Goal: Communication & Community: Answer question/provide support

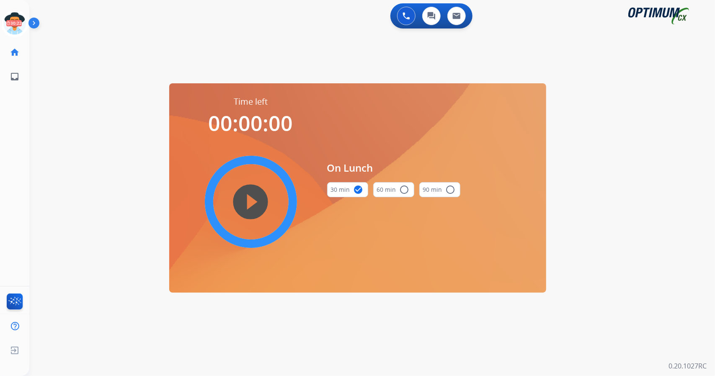
click at [17, 17] on icon at bounding box center [14, 23] width 27 height 27
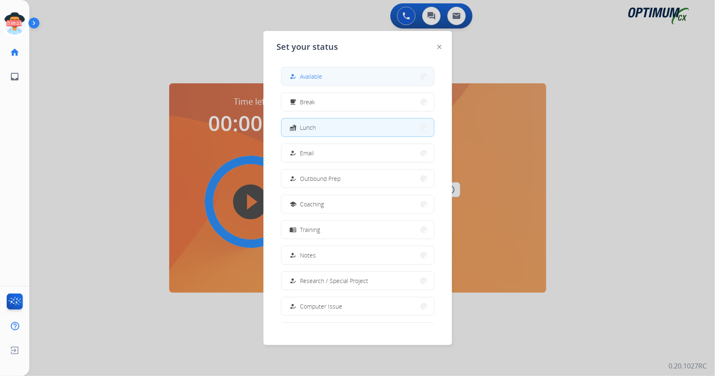
click at [323, 77] on button "how_to_reg Available" at bounding box center [357, 76] width 152 height 18
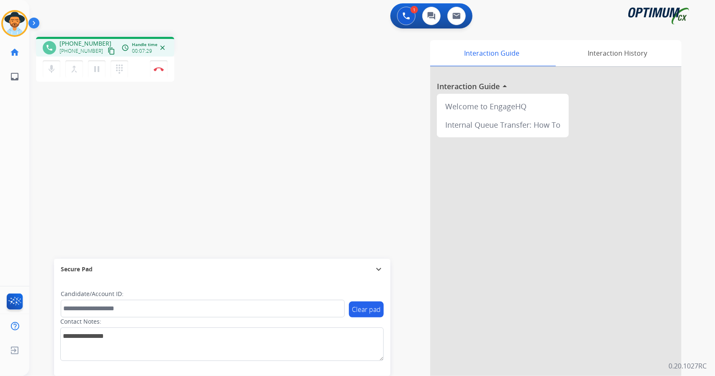
click at [403, 356] on div "Interaction Guide Interaction History Interaction Guide arrow_drop_up Welcome t…" at bounding box center [474, 209] width 415 height 339
click at [363, 111] on div "Interaction Guide Interaction History Interaction Guide arrow_drop_up Welcome t…" at bounding box center [474, 209] width 415 height 339
click at [94, 147] on div "phone [PHONE_NUMBER] [PHONE_NUMBER] content_copy access_time Call metrics Queue…" at bounding box center [362, 204] width 666 height 349
click at [163, 69] on img at bounding box center [159, 69] width 10 height 4
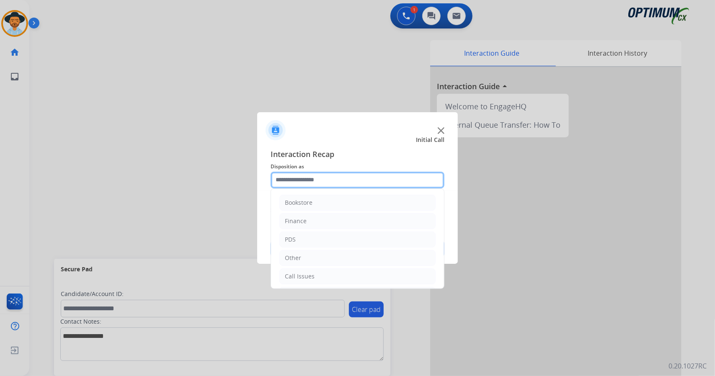
click at [326, 181] on input "text" at bounding box center [358, 180] width 174 height 17
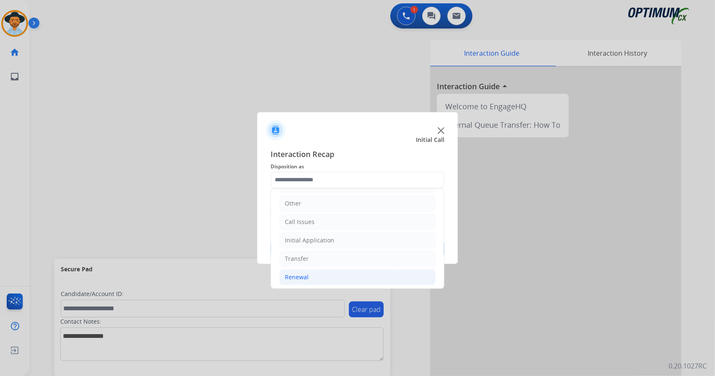
click at [348, 272] on li "Renewal" at bounding box center [357, 277] width 156 height 16
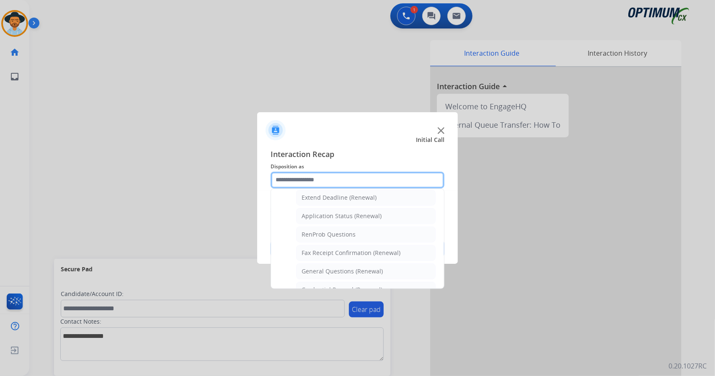
scroll to position [183, 0]
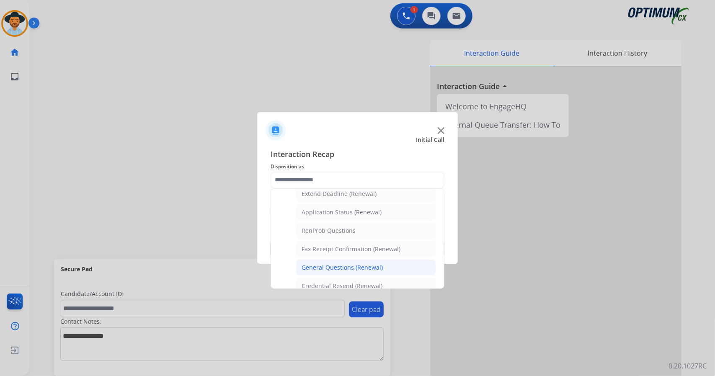
click at [346, 265] on div "General Questions (Renewal)" at bounding box center [342, 267] width 81 height 8
type input "**********"
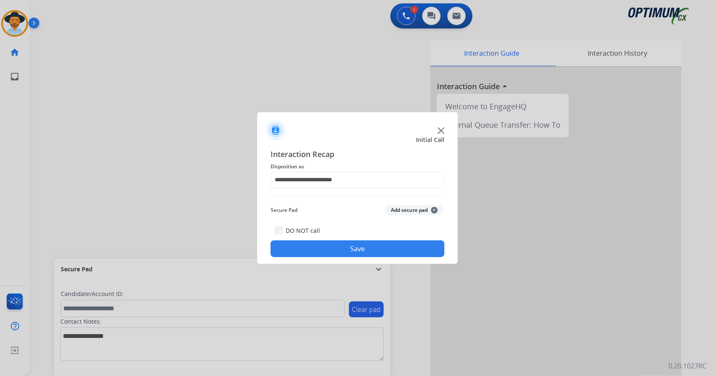
click at [340, 248] on button "Save" at bounding box center [358, 248] width 174 height 17
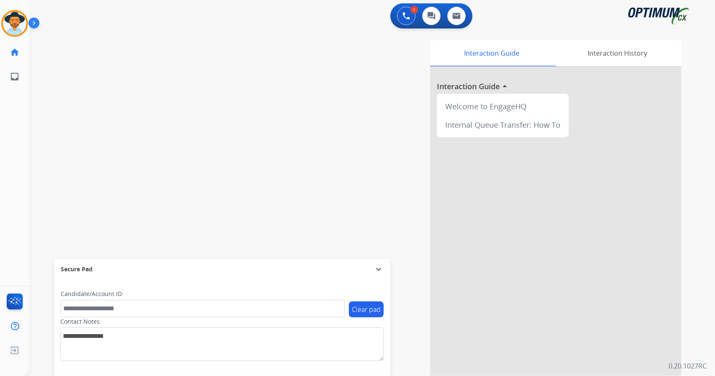
drag, startPoint x: 335, startPoint y: 273, endPoint x: 328, endPoint y: 273, distance: 6.7
click at [328, 273] on div "Secure Pad" at bounding box center [222, 269] width 323 height 14
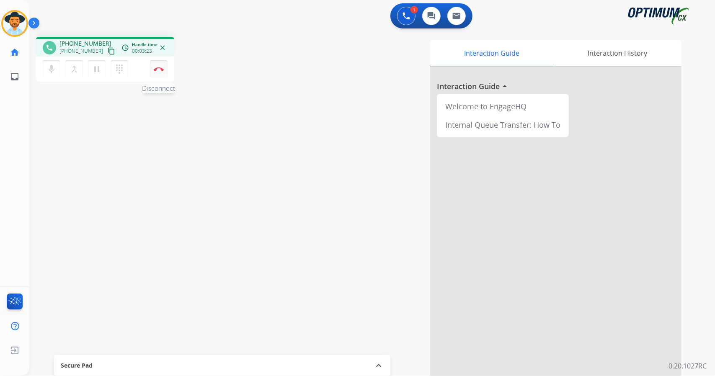
click at [158, 72] on button "Disconnect" at bounding box center [159, 69] width 18 height 18
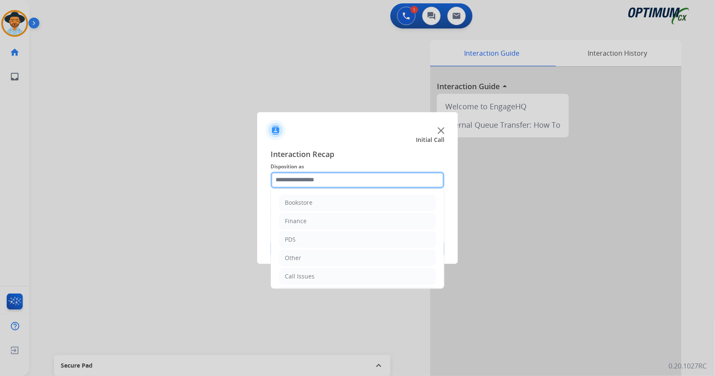
click at [334, 186] on input "text" at bounding box center [358, 180] width 174 height 17
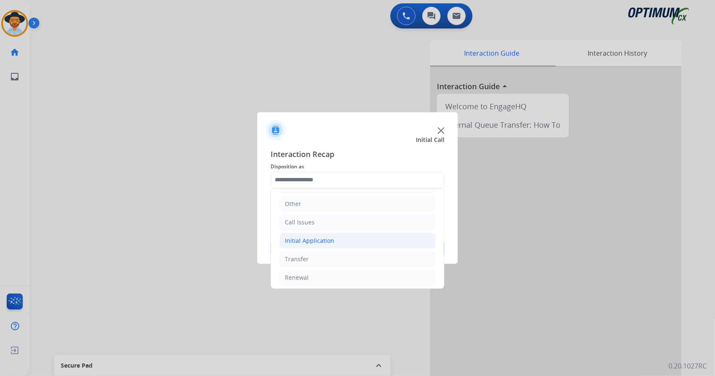
click at [357, 234] on li "Initial Application" at bounding box center [357, 241] width 156 height 16
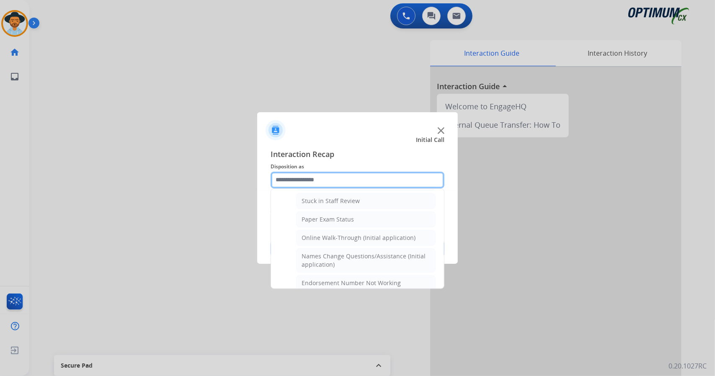
scroll to position [150, 0]
click at [357, 234] on div "Online Walk-Through (Initial application)" at bounding box center [359, 237] width 114 height 8
type input "**********"
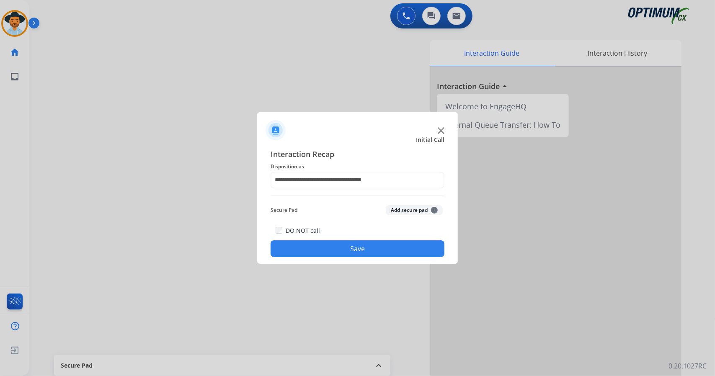
click at [359, 246] on button "Save" at bounding box center [358, 248] width 174 height 17
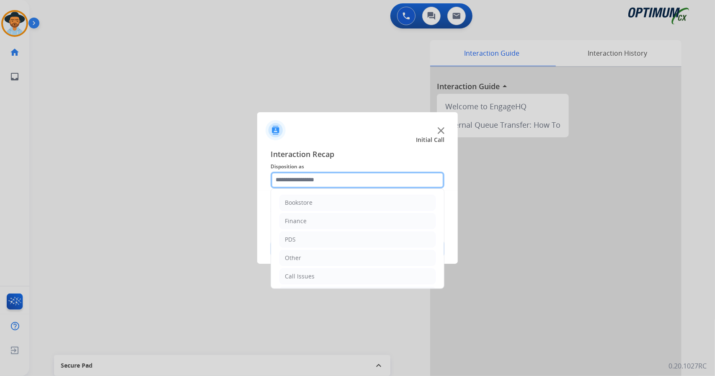
click at [331, 178] on input "text" at bounding box center [358, 180] width 174 height 17
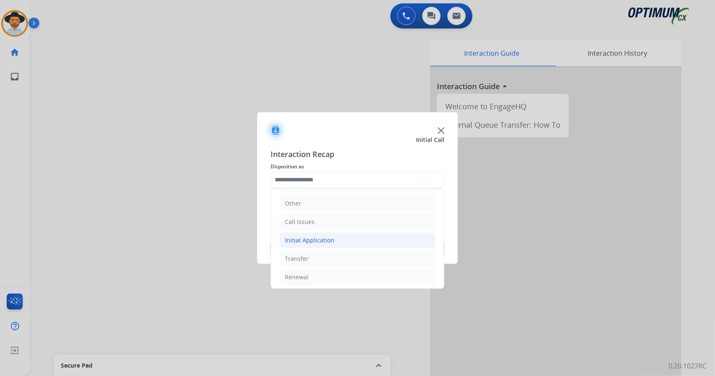
click at [328, 239] on div "Initial Application" at bounding box center [309, 240] width 49 height 8
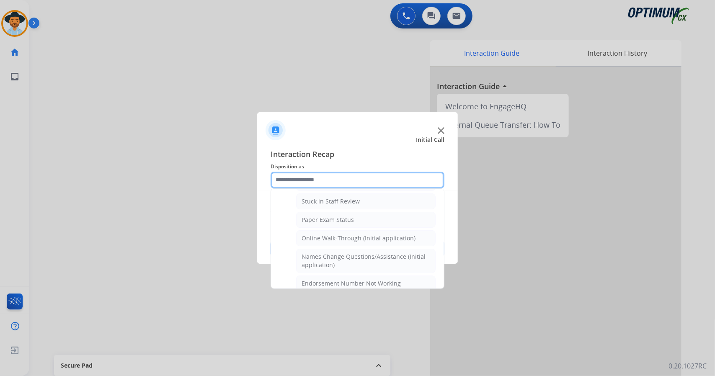
scroll to position [148, 0]
click at [328, 239] on div "Online Walk-Through (Initial application)" at bounding box center [359, 239] width 114 height 8
type input "**********"
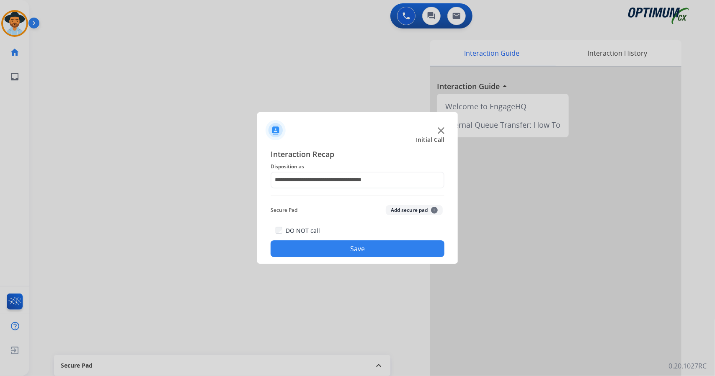
click at [322, 249] on button "Save" at bounding box center [358, 248] width 174 height 17
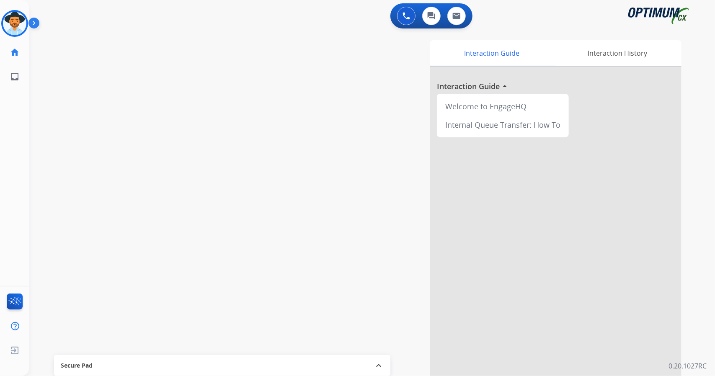
click at [366, 365] on div "Secure Pad" at bounding box center [222, 366] width 323 height 14
click at [336, 196] on div "Interaction Guide Interaction History Interaction Guide arrow_drop_up Welcome t…" at bounding box center [474, 209] width 415 height 339
click at [292, 204] on div "Interaction Guide Interaction History Interaction Guide arrow_drop_up Welcome t…" at bounding box center [474, 209] width 415 height 339
click at [233, 112] on div "swap_horiz Break voice bridge close_fullscreen Connect 3-Way Call merge_type Se…" at bounding box center [362, 204] width 666 height 349
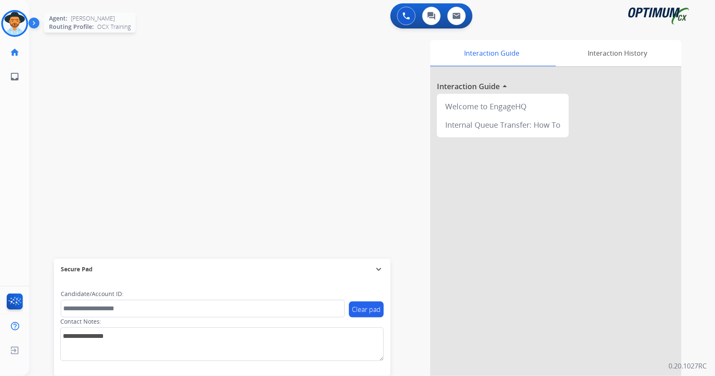
click at [23, 21] on img at bounding box center [14, 23] width 23 height 23
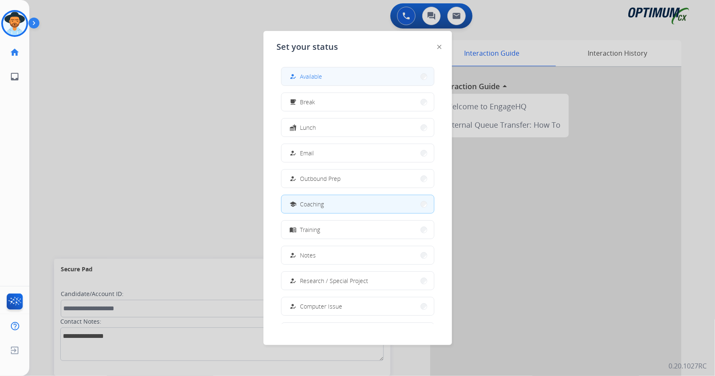
click at [312, 83] on button "how_to_reg Available" at bounding box center [357, 76] width 152 height 18
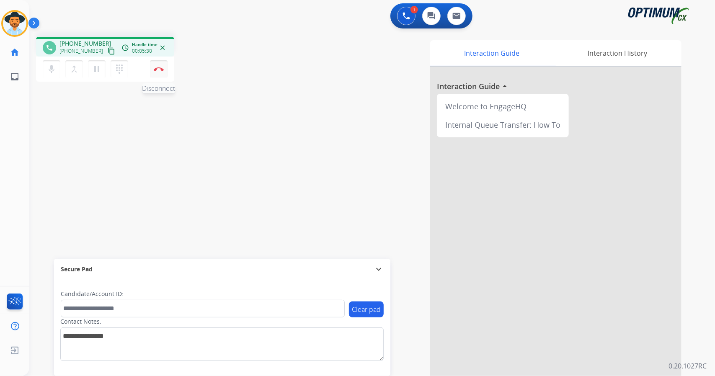
click at [153, 69] on button "Disconnect" at bounding box center [159, 69] width 18 height 18
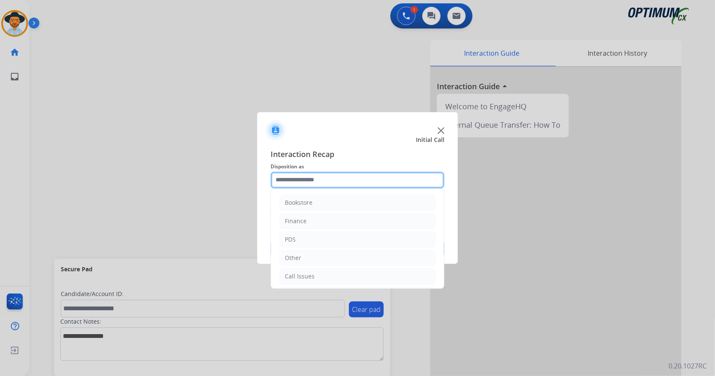
click at [289, 172] on input "text" at bounding box center [358, 180] width 174 height 17
click at [284, 242] on li "Initial Application" at bounding box center [357, 240] width 156 height 16
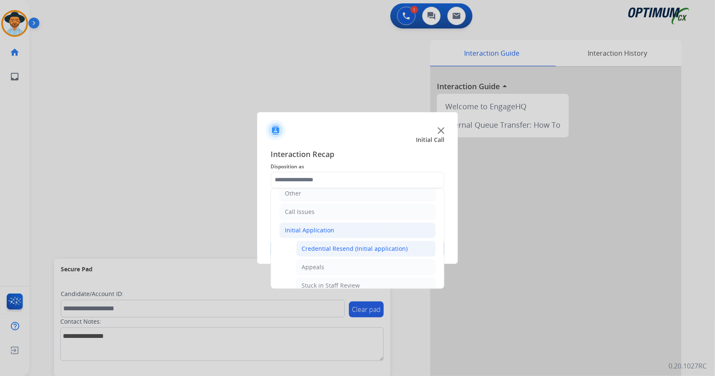
click at [320, 245] on div "Credential Resend (Initial application)" at bounding box center [355, 249] width 106 height 8
type input "**********"
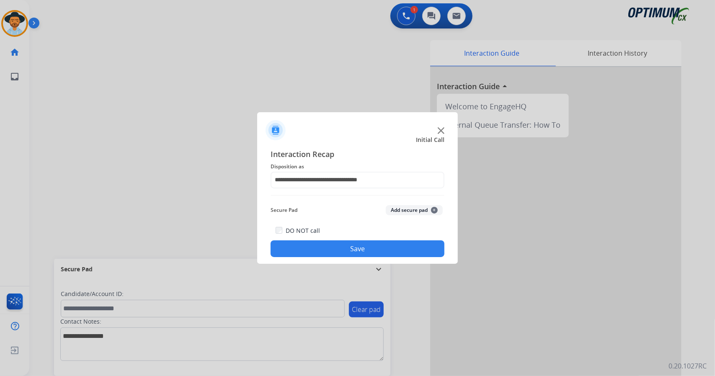
click at [320, 244] on button "Save" at bounding box center [358, 248] width 174 height 17
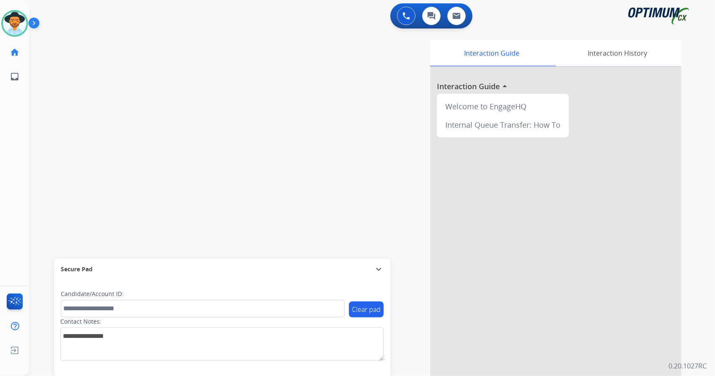
click at [63, 9] on div "0 Voice Interactions 0 Chat Interactions 0 Email Interactions" at bounding box center [366, 16] width 655 height 27
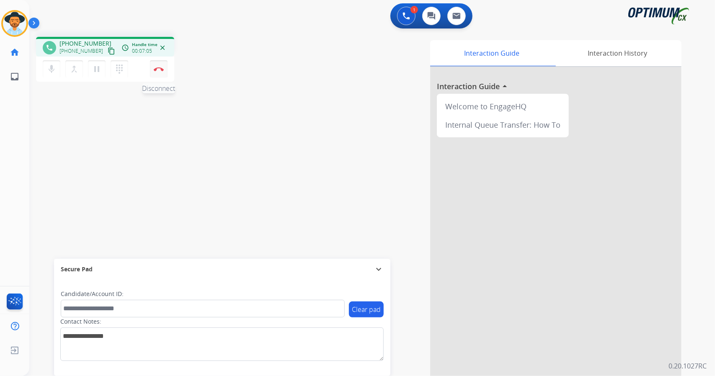
click at [159, 68] on img at bounding box center [159, 69] width 10 height 4
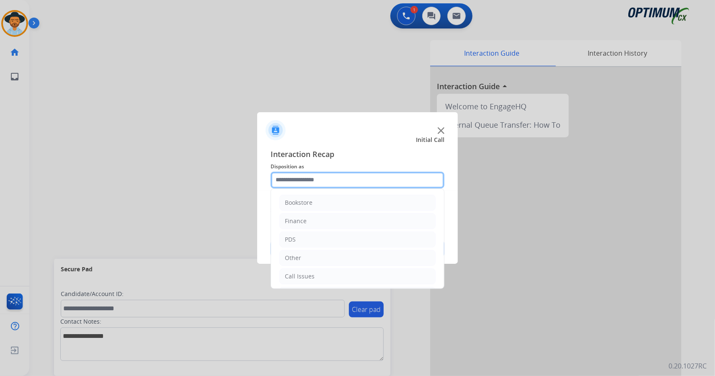
click at [335, 177] on input "text" at bounding box center [358, 180] width 174 height 17
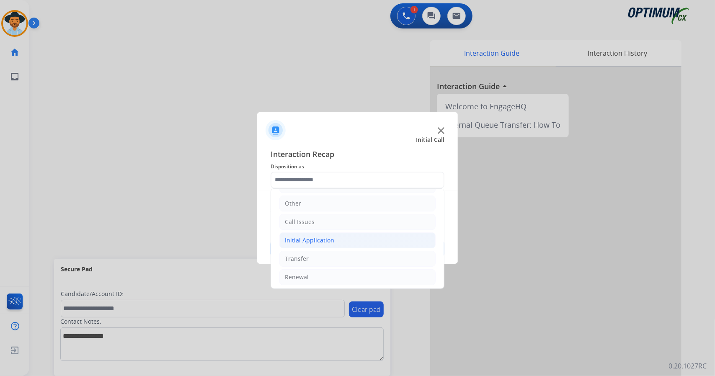
click at [332, 238] on li "Initial Application" at bounding box center [357, 240] width 156 height 16
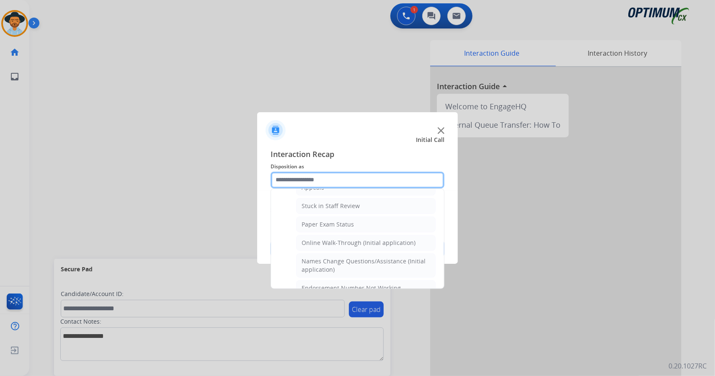
scroll to position [144, 0]
click at [332, 238] on div "Online Walk-Through (Initial application)" at bounding box center [359, 242] width 114 height 8
type input "**********"
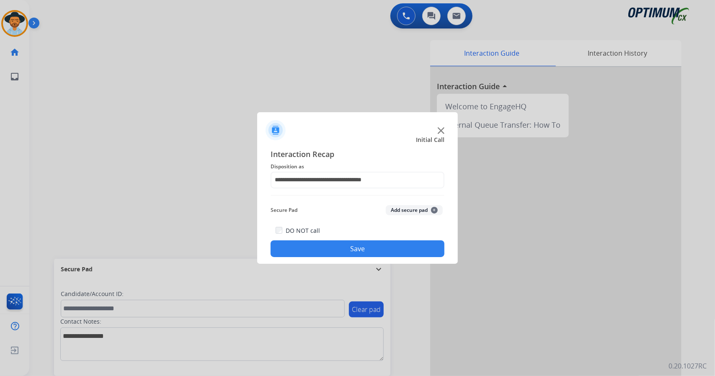
click at [334, 248] on button "Save" at bounding box center [358, 248] width 174 height 17
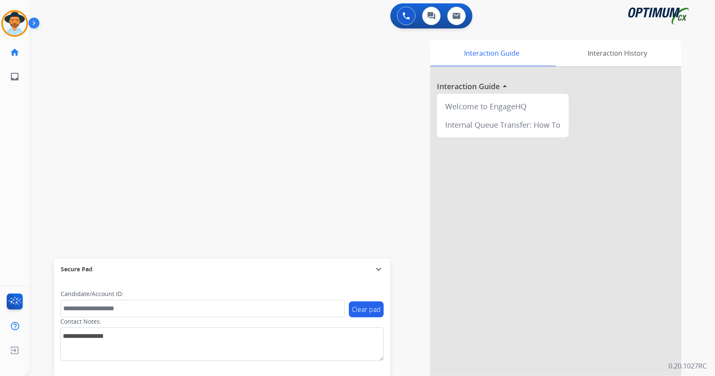
click at [715, 79] on div "0 Voice Interactions 0 Chat Interactions 0 Email Interactions swap_horiz Break …" at bounding box center [372, 188] width 686 height 376
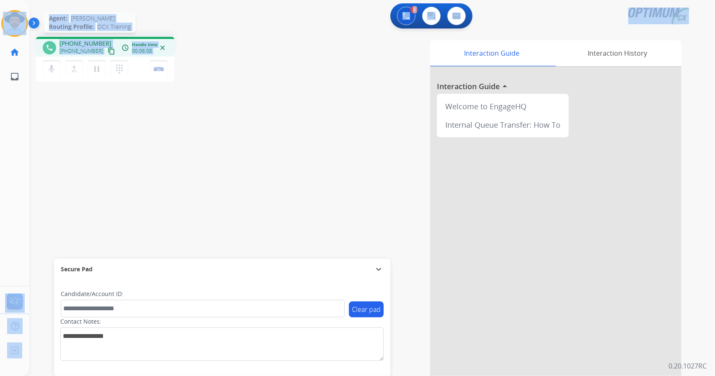
drag, startPoint x: 191, startPoint y: 73, endPoint x: 4, endPoint y: 19, distance: 195.3
click at [4, 19] on div "Outbound call Quit Outbound call Quit Schedule interaction + Add to my list Cus…" at bounding box center [357, 188] width 715 height 376
click at [204, 75] on div "phone [PHONE_NUMBER] [PHONE_NUMBER] content_copy access_time Call metrics Queue…" at bounding box center [149, 60] width 227 height 47
drag, startPoint x: 193, startPoint y: 73, endPoint x: 0, endPoint y: -5, distance: 208.6
click at [0, 0] on html "Outbound call Quit Outbound call Quit Schedule interaction + Add to my list Cus…" at bounding box center [357, 188] width 715 height 376
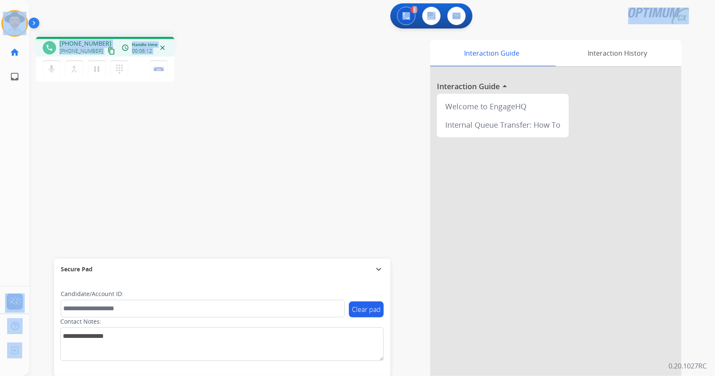
click at [3, 0] on div "[PERSON_NAME] Edit Avatar Agent: [PERSON_NAME] Profile: OCX Training home Home …" at bounding box center [14, 44] width 29 height 89
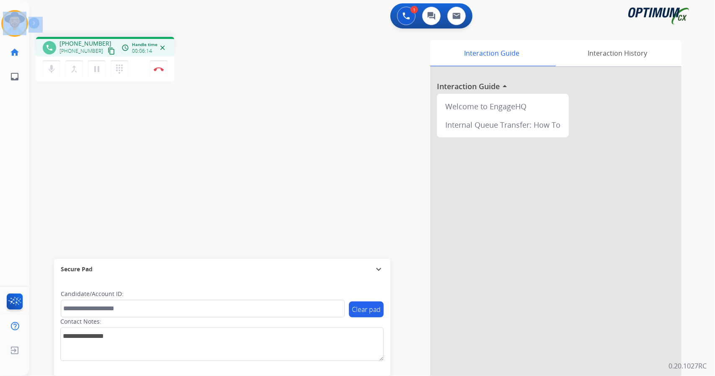
scroll to position [0, 2]
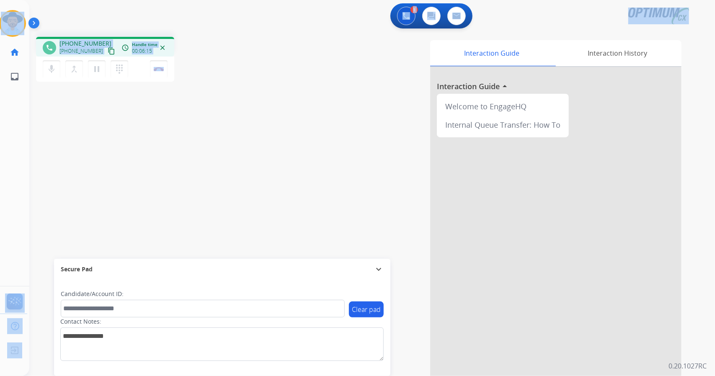
drag, startPoint x: 3, startPoint y: 0, endPoint x: 211, endPoint y: 102, distance: 231.3
click at [211, 102] on div "Outbound call Quit Outbound call Quit Schedule interaction + Add to my list Cus…" at bounding box center [357, 188] width 715 height 376
click at [211, 102] on div "phone [PHONE_NUMBER] [PHONE_NUMBER] content_copy access_time Call metrics Queue…" at bounding box center [362, 204] width 666 height 349
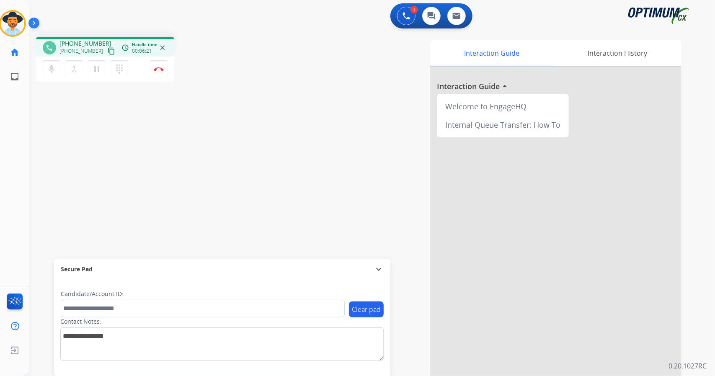
click at [193, 70] on div "phone [PHONE_NUMBER] [PHONE_NUMBER] content_copy access_time Call metrics Queue…" at bounding box center [149, 60] width 227 height 47
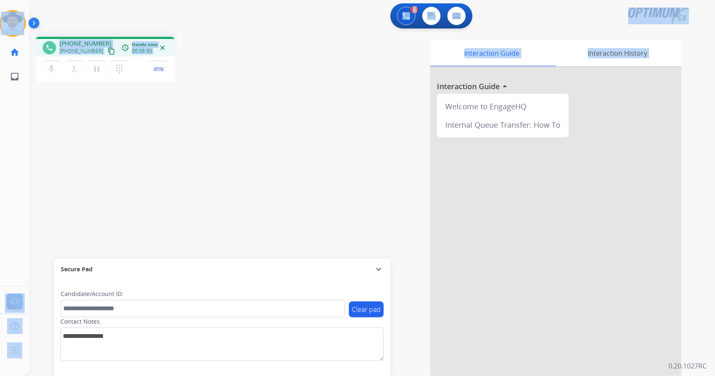
drag, startPoint x: 2, startPoint y: 1, endPoint x: 276, endPoint y: 111, distance: 295.7
click at [276, 111] on div "Outbound call Quit Outbound call Quit Schedule interaction + Add to my list Cus…" at bounding box center [357, 188] width 715 height 376
click at [276, 111] on div "Interaction Guide Interaction History Interaction Guide arrow_drop_up Welcome t…" at bounding box center [474, 209] width 415 height 339
drag, startPoint x: 3, startPoint y: 0, endPoint x: 253, endPoint y: 119, distance: 276.9
click at [253, 119] on div "Outbound call Quit Outbound call Quit Schedule interaction + Add to my list Cus…" at bounding box center [357, 188] width 715 height 376
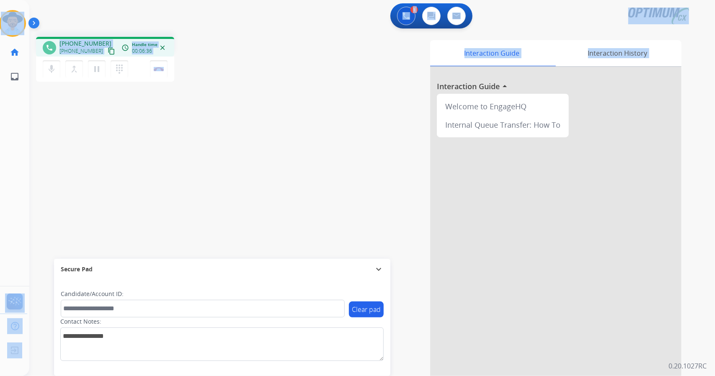
click at [253, 119] on div "phone [PHONE_NUMBER] [PHONE_NUMBER] content_copy access_time Call metrics Queue…" at bounding box center [362, 204] width 666 height 349
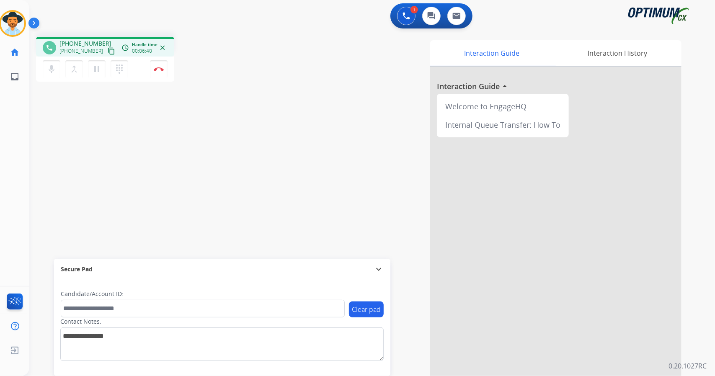
click at [2, 1] on div "[PERSON_NAME] Edit Avatar Agent: [PERSON_NAME] Profile: OCX Training home Home …" at bounding box center [12, 44] width 29 height 89
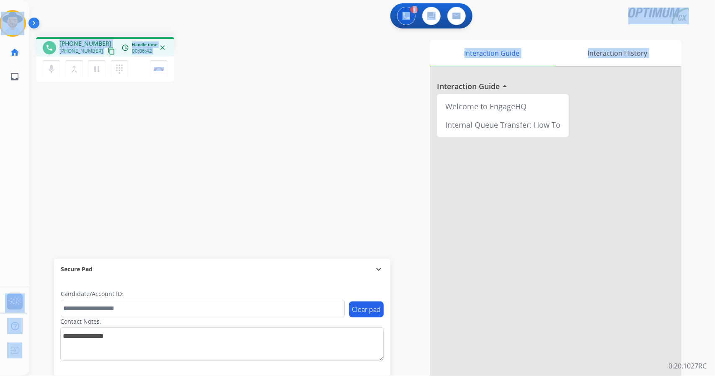
drag, startPoint x: 2, startPoint y: 1, endPoint x: 242, endPoint y: 112, distance: 264.2
click at [242, 112] on div "Outbound call Quit Outbound call Quit Schedule interaction + Add to my list Cus…" at bounding box center [357, 188] width 715 height 376
click at [242, 112] on div "phone [PHONE_NUMBER] [PHONE_NUMBER] content_copy access_time Call metrics Queue…" at bounding box center [362, 204] width 666 height 349
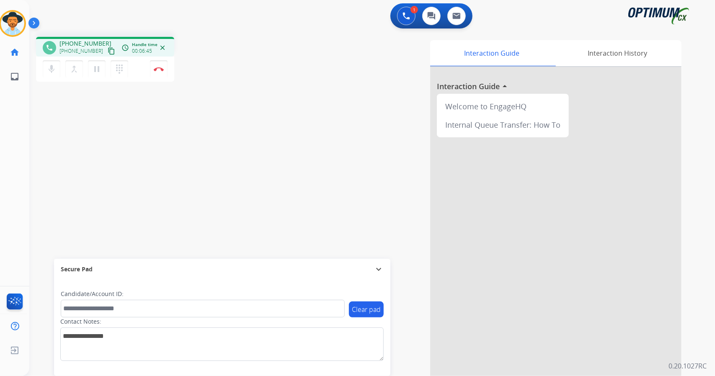
click at [4, 2] on div "[PERSON_NAME] Edit Avatar Agent: [PERSON_NAME] Profile: OCX Training home Home …" at bounding box center [12, 44] width 29 height 89
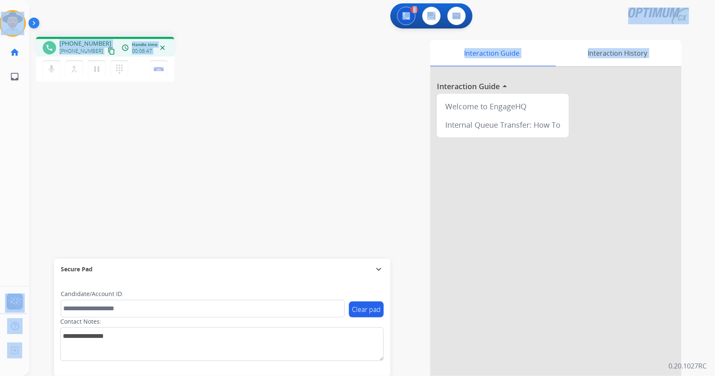
drag, startPoint x: 4, startPoint y: 2, endPoint x: 248, endPoint y: 170, distance: 296.4
click at [248, 170] on div "Outbound call Quit Outbound call Quit Schedule interaction + Add to my list Cus…" at bounding box center [357, 188] width 715 height 376
click at [248, 170] on div "phone [PHONE_NUMBER] [PHONE_NUMBER] content_copy access_time Call metrics Queue…" at bounding box center [362, 204] width 666 height 349
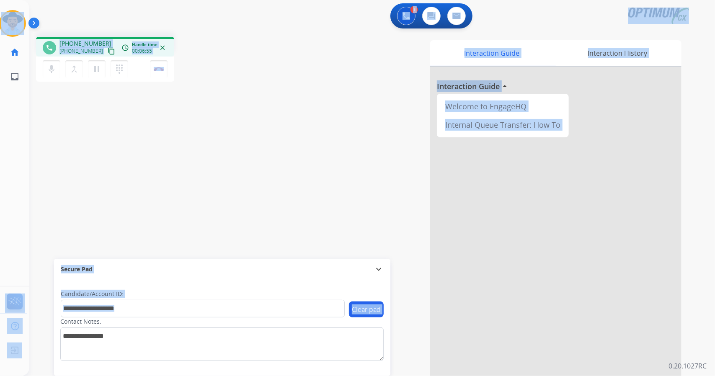
drag, startPoint x: 3, startPoint y: 2, endPoint x: 193, endPoint y: 338, distance: 386.4
click at [193, 338] on div "Outbound call Quit Outbound call Quit Schedule interaction + Add to my list Cus…" at bounding box center [357, 188] width 715 height 376
click at [255, 153] on div "phone [PHONE_NUMBER] [PHONE_NUMBER] content_copy access_time Call metrics Queue…" at bounding box center [362, 204] width 666 height 349
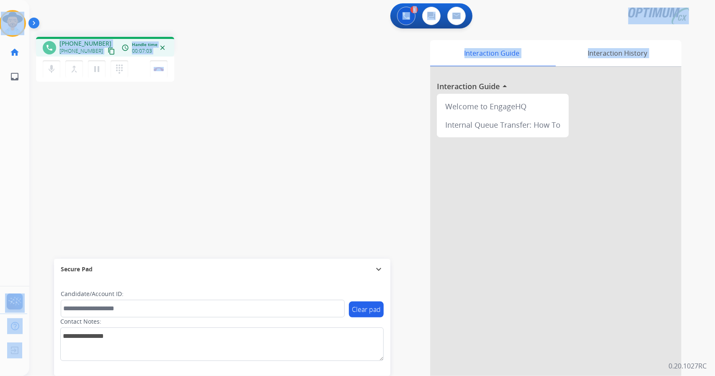
drag, startPoint x: 5, startPoint y: 0, endPoint x: 241, endPoint y: 225, distance: 326.2
click at [241, 225] on div "Outbound call Quit Outbound call Quit Schedule interaction + Add to my list Cus…" at bounding box center [357, 188] width 715 height 376
click at [280, 108] on div "Interaction Guide Interaction History Interaction Guide arrow_drop_up Welcome t…" at bounding box center [474, 209] width 415 height 339
drag, startPoint x: 2, startPoint y: 3, endPoint x: 201, endPoint y: 230, distance: 301.8
click at [201, 230] on div "Outbound call Quit Outbound call Quit Schedule interaction + Add to my list Cus…" at bounding box center [357, 188] width 715 height 376
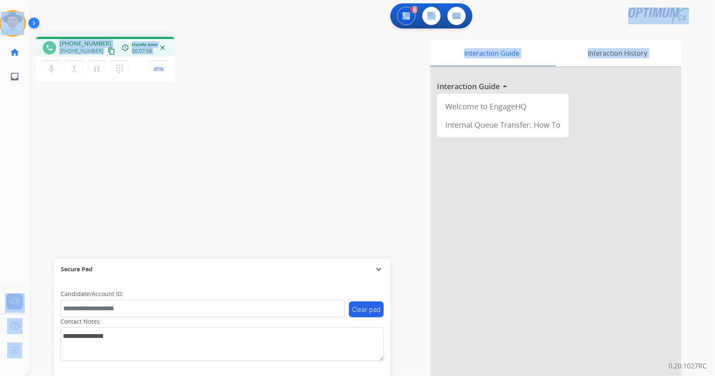
click at [201, 230] on div "phone [PHONE_NUMBER] [PHONE_NUMBER] content_copy access_time Call metrics Queue…" at bounding box center [362, 204] width 666 height 349
drag, startPoint x: 3, startPoint y: 2, endPoint x: 226, endPoint y: 240, distance: 325.9
click at [226, 240] on div "Outbound call Quit Outbound call Quit Schedule interaction + Add to my list Cus…" at bounding box center [357, 188] width 715 height 376
click at [250, 97] on div "phone [PHONE_NUMBER] [PHONE_NUMBER] content_copy access_time Call metrics Queue…" at bounding box center [362, 204] width 666 height 349
drag, startPoint x: 0, startPoint y: 1, endPoint x: 206, endPoint y: 201, distance: 287.3
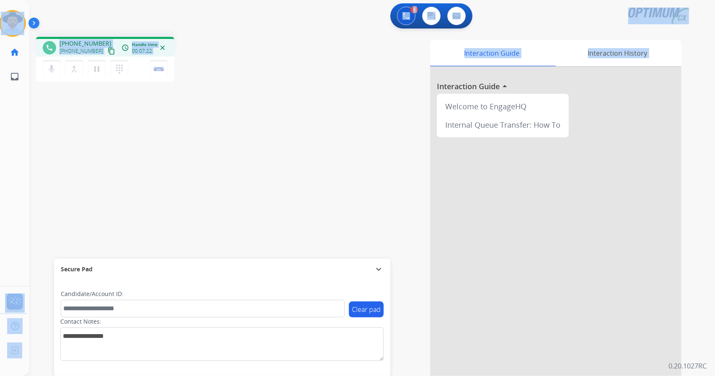
click at [206, 201] on div "Outbound call Quit Outbound call Quit Schedule interaction + Add to my list Cus…" at bounding box center [357, 188] width 715 height 376
click at [206, 201] on div "phone [PHONE_NUMBER] [PHONE_NUMBER] content_copy access_time Call metrics Queue…" at bounding box center [362, 204] width 666 height 349
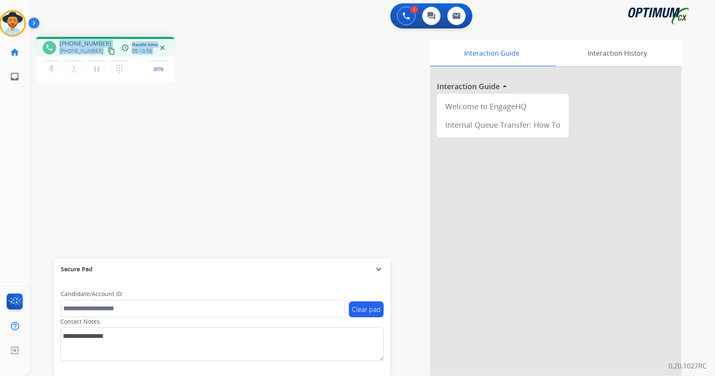
drag, startPoint x: 185, startPoint y: 44, endPoint x: 44, endPoint y: 45, distance: 141.1
click at [44, 45] on div "phone [PHONE_NUMBER] [PHONE_NUMBER] content_copy access_time Call metrics Queue…" at bounding box center [149, 60] width 227 height 47
click at [206, 123] on div "phone [PHONE_NUMBER] [PHONE_NUMBER] content_copy access_time Call metrics Queue…" at bounding box center [362, 204] width 666 height 349
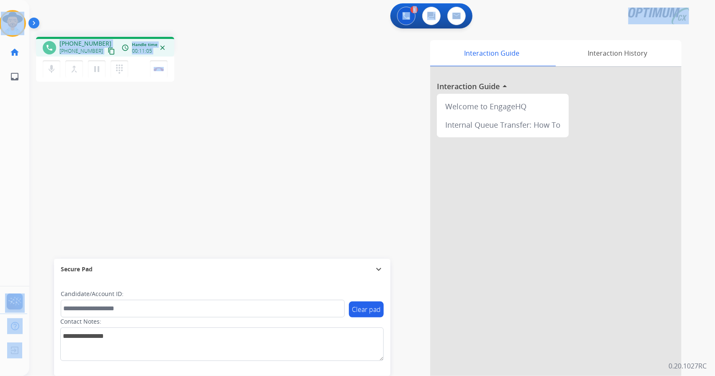
drag, startPoint x: 183, startPoint y: 70, endPoint x: 18, endPoint y: 4, distance: 177.6
click at [18, 4] on div "Outbound call Quit Outbound call Quit Schedule interaction + Add to my list Cus…" at bounding box center [357, 188] width 715 height 376
click at [31, 5] on div "1 Voice Interactions 0 Chat Interactions 0 Email Interactions" at bounding box center [362, 16] width 666 height 27
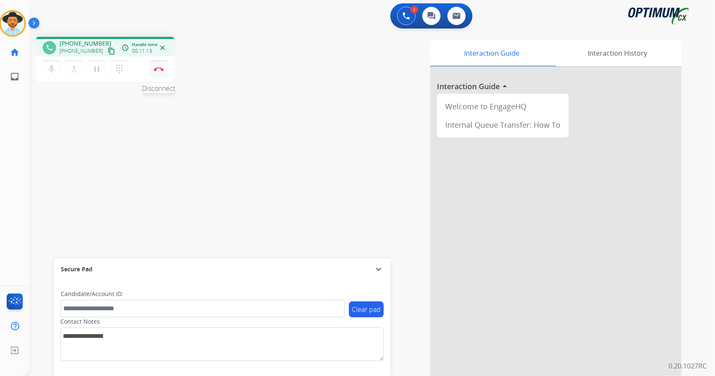
click at [161, 70] on img at bounding box center [159, 69] width 10 height 4
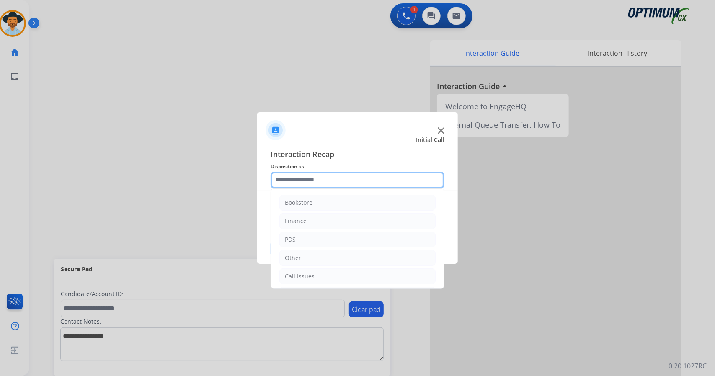
click at [351, 187] on input "text" at bounding box center [358, 180] width 174 height 17
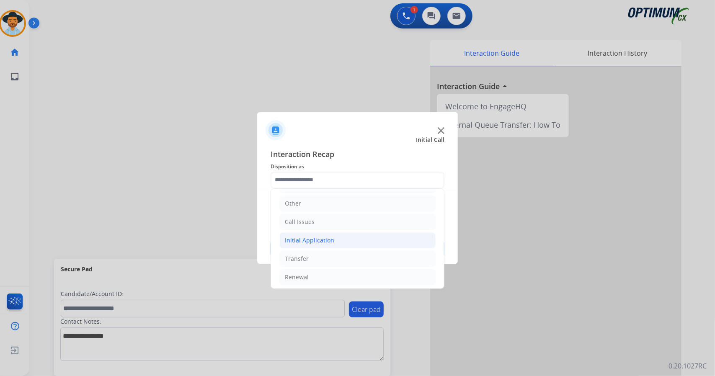
click at [342, 238] on li "Initial Application" at bounding box center [357, 240] width 156 height 16
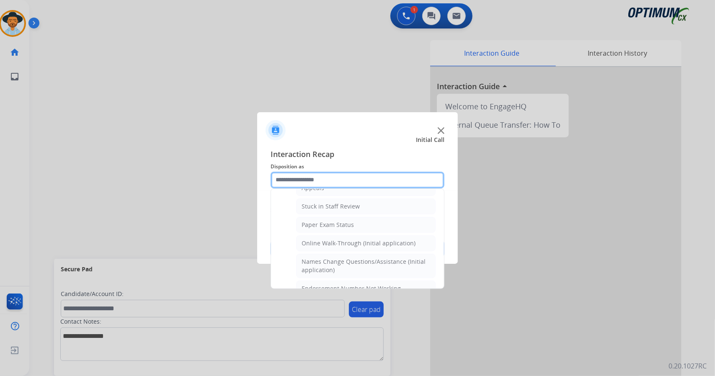
scroll to position [144, 0]
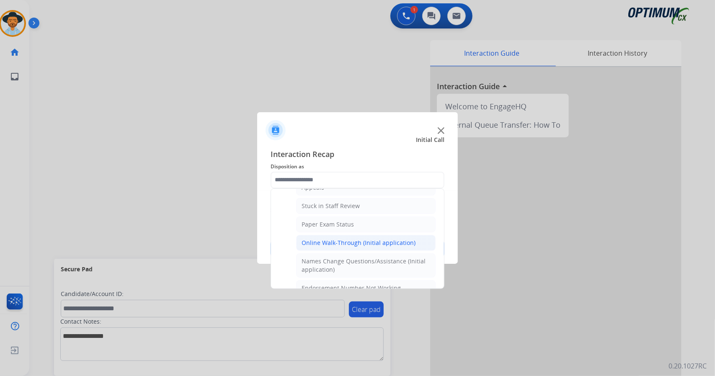
click at [324, 239] on div "Online Walk-Through (Initial application)" at bounding box center [359, 243] width 114 height 8
type input "**********"
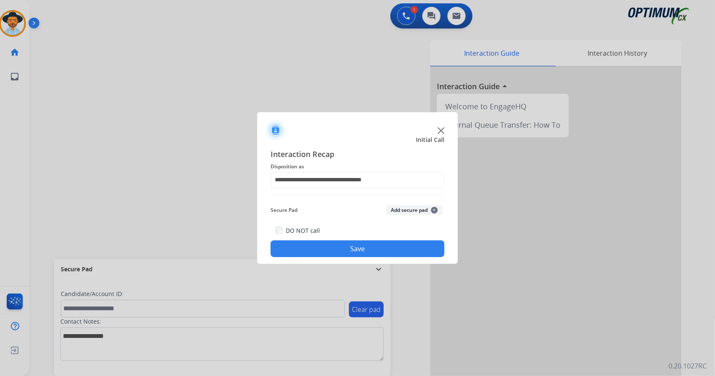
click at [318, 253] on button "Save" at bounding box center [358, 248] width 174 height 17
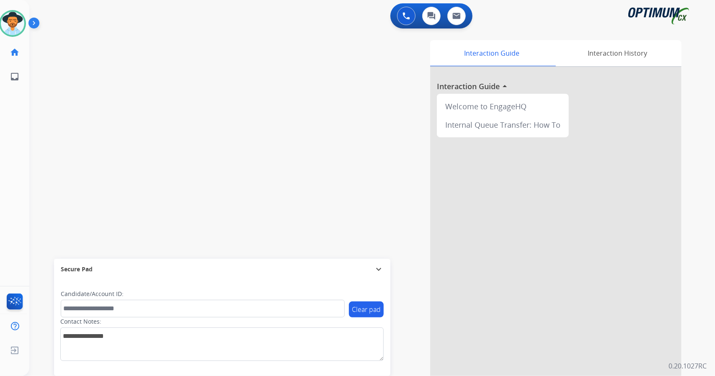
click at [411, 351] on div "Interaction Guide Interaction History Interaction Guide arrow_drop_up Welcome t…" at bounding box center [474, 209] width 415 height 339
click at [14, 26] on img at bounding box center [12, 23] width 23 height 23
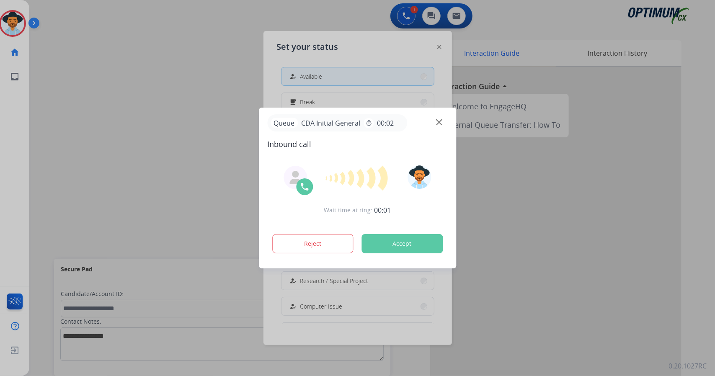
click at [85, 67] on div at bounding box center [357, 188] width 715 height 376
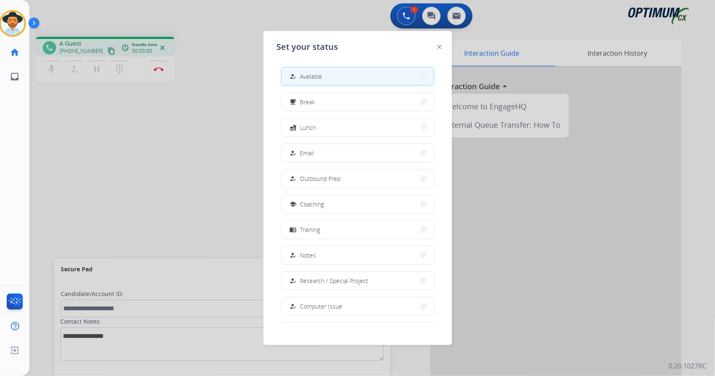
click at [440, 47] on img at bounding box center [439, 47] width 4 height 4
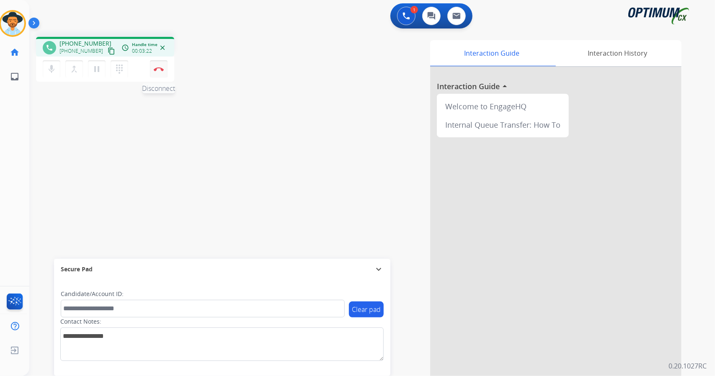
click at [163, 73] on button "Disconnect" at bounding box center [159, 69] width 18 height 18
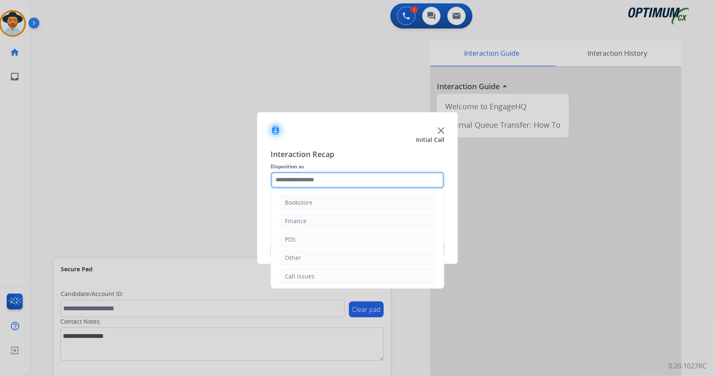
click at [327, 180] on input "text" at bounding box center [358, 180] width 174 height 17
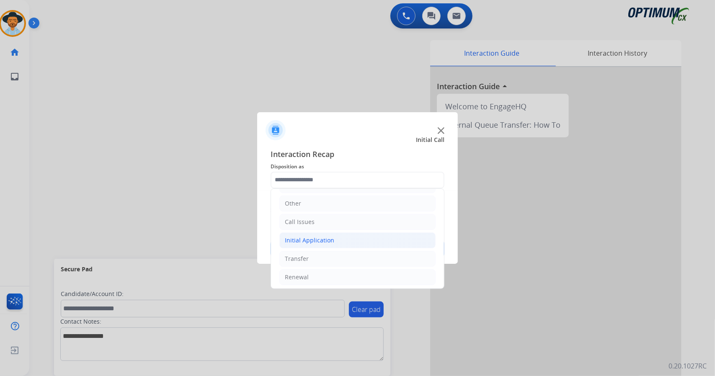
click at [315, 239] on div "Initial Application" at bounding box center [309, 240] width 49 height 8
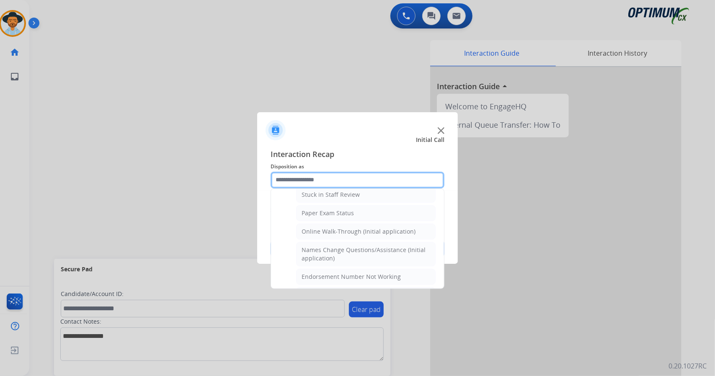
scroll to position [155, 0]
click at [311, 230] on div "Online Walk-Through (Initial application)" at bounding box center [359, 232] width 114 height 8
type input "**********"
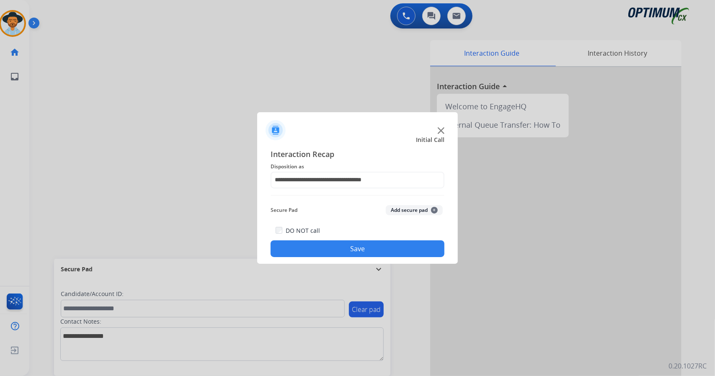
click at [322, 247] on button "Save" at bounding box center [358, 248] width 174 height 17
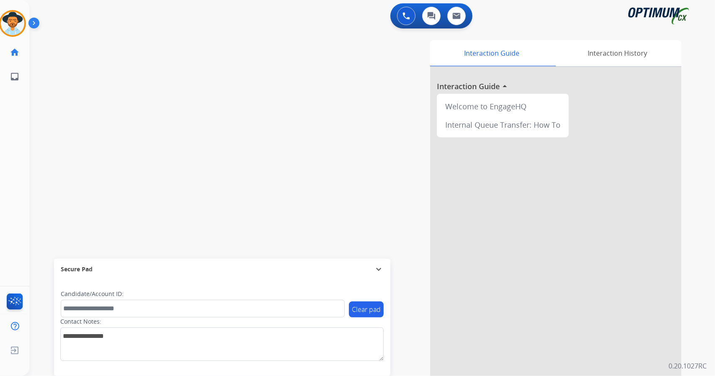
click at [8, 9] on div "[PERSON_NAME] AfterCallWork Edit Avatar Agent: [PERSON_NAME] Profile: OCX Train…" at bounding box center [12, 44] width 29 height 89
click at [18, 20] on img at bounding box center [12, 23] width 23 height 23
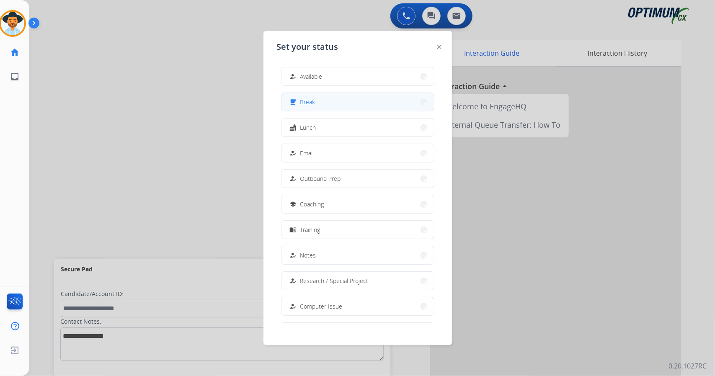
click at [324, 107] on button "free_breakfast Break" at bounding box center [357, 102] width 152 height 18
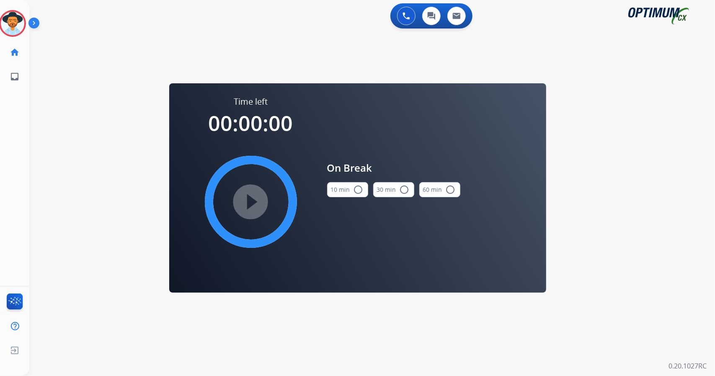
click at [669, 213] on div "0 Voice Interactions 0 Chat Interactions 0 Email Interactions swap_horiz Break …" at bounding box center [372, 188] width 686 height 376
click at [341, 183] on button "10 min radio_button_unchecked" at bounding box center [347, 189] width 41 height 15
click at [256, 197] on mat-icon "play_circle_filled" at bounding box center [251, 202] width 10 height 10
click at [15, 22] on icon at bounding box center [12, 23] width 27 height 27
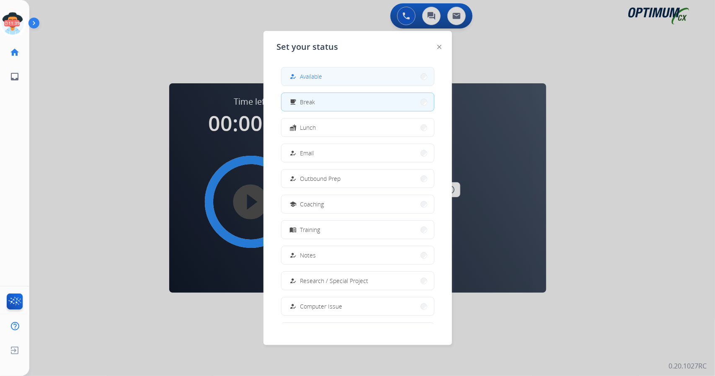
click at [314, 72] on span "Available" at bounding box center [311, 76] width 22 height 9
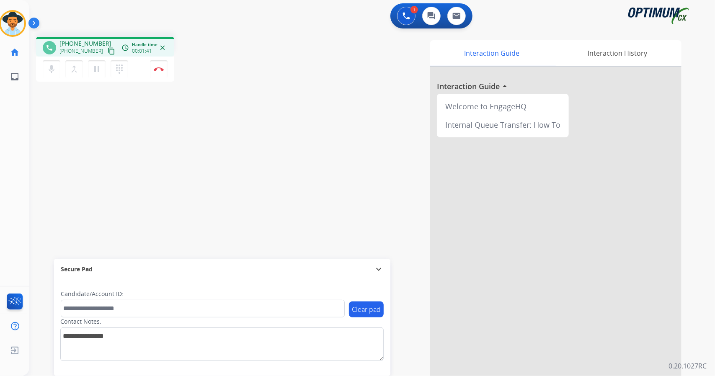
click at [275, 137] on div "Interaction Guide Interaction History Interaction Guide arrow_drop_up Welcome t…" at bounding box center [474, 209] width 415 height 339
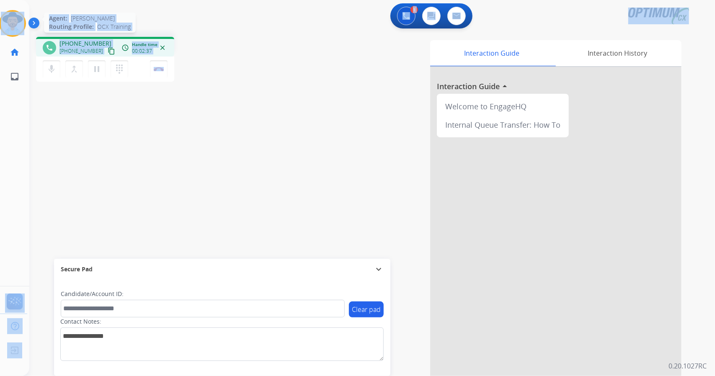
drag, startPoint x: 189, startPoint y: 75, endPoint x: 0, endPoint y: 16, distance: 198.2
click at [0, 16] on div "Outbound call Quit Outbound call Quit Schedule interaction + Add to my list Cus…" at bounding box center [357, 188] width 715 height 376
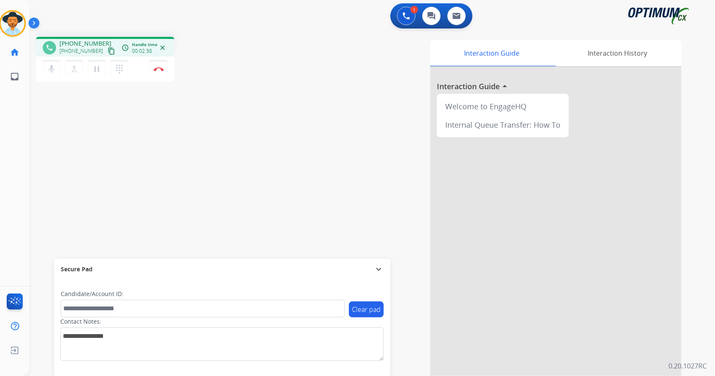
click at [337, 103] on div "Interaction Guide Interaction History Interaction Guide arrow_drop_up Welcome t…" at bounding box center [474, 209] width 415 height 339
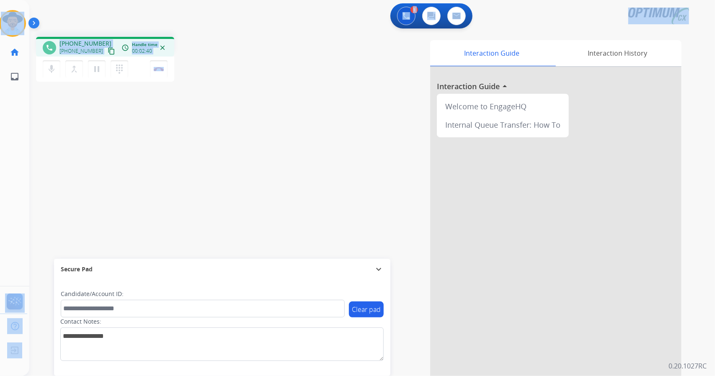
drag, startPoint x: 209, startPoint y: 68, endPoint x: 0, endPoint y: 3, distance: 218.4
click at [0, 3] on div "Outbound call Quit Outbound call Quit Schedule interaction + Add to my list Cus…" at bounding box center [357, 188] width 715 height 376
click at [76, 19] on div "1 Voice Interactions 0 Chat Interactions 0 Email Interactions" at bounding box center [366, 16] width 655 height 27
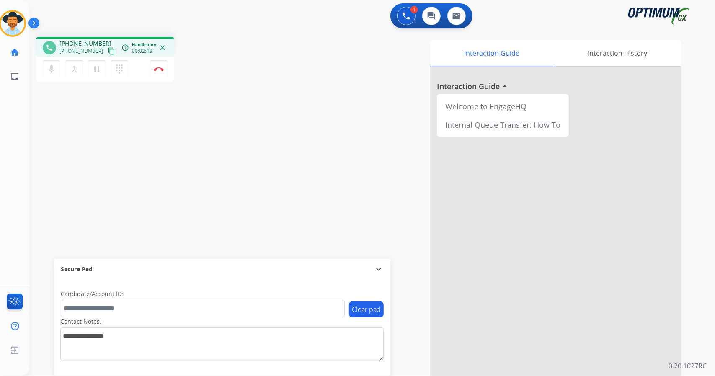
click at [195, 76] on div "phone [PHONE_NUMBER] [PHONE_NUMBER] content_copy access_time Call metrics Queue…" at bounding box center [149, 60] width 227 height 47
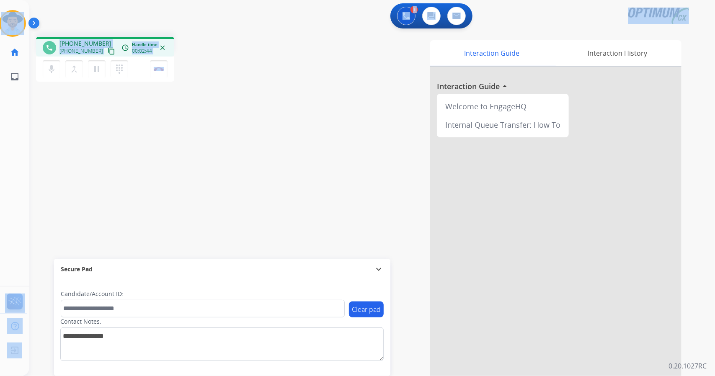
drag, startPoint x: 191, startPoint y: 68, endPoint x: 0, endPoint y: -9, distance: 205.7
click at [0, 0] on html "Outbound call Quit Outbound call Quit Schedule interaction + Add to my list Cus…" at bounding box center [357, 188] width 715 height 376
click at [104, 17] on div "1 Voice Interactions 0 Chat Interactions 0 Email Interactions" at bounding box center [366, 16] width 655 height 27
drag, startPoint x: 195, startPoint y: 70, endPoint x: 0, endPoint y: -9, distance: 210.6
click at [0, 0] on html "Outbound call Quit Outbound call Quit Schedule interaction + Add to my list Cus…" at bounding box center [357, 188] width 715 height 376
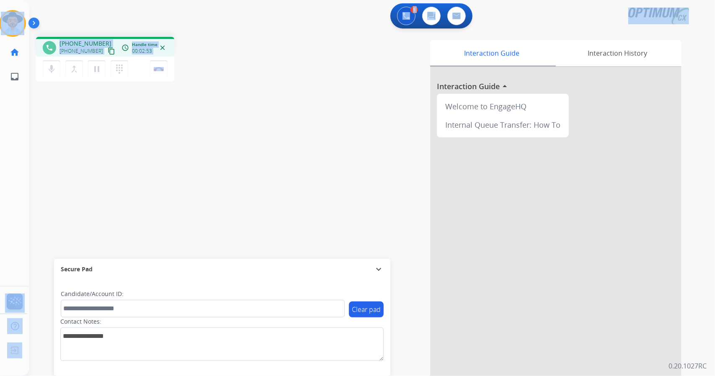
click at [75, 19] on div "1 Voice Interactions 0 Chat Interactions 0 Email Interactions" at bounding box center [366, 16] width 655 height 27
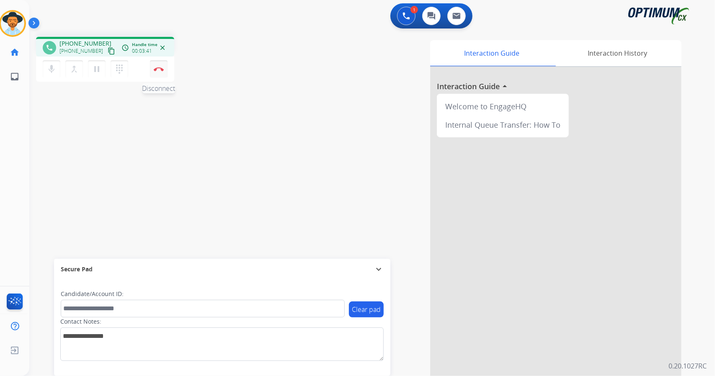
click at [159, 73] on button "Disconnect" at bounding box center [159, 69] width 18 height 18
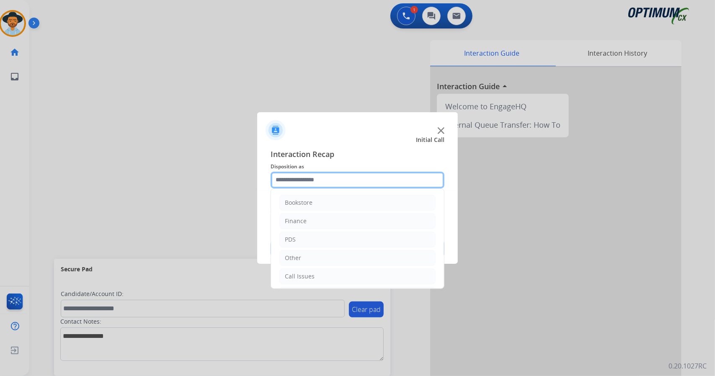
click at [316, 177] on input "text" at bounding box center [358, 180] width 174 height 17
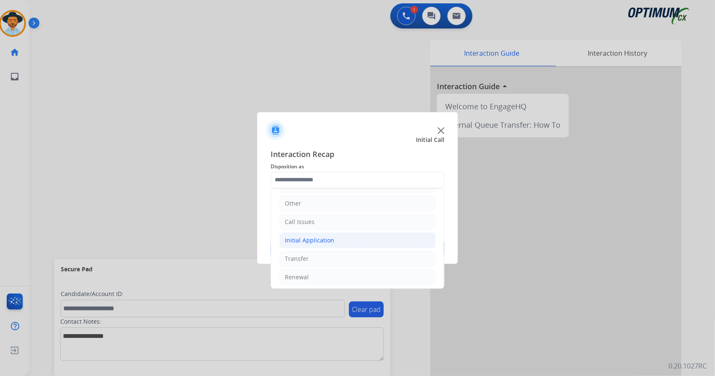
click at [325, 236] on div "Initial Application" at bounding box center [309, 240] width 49 height 8
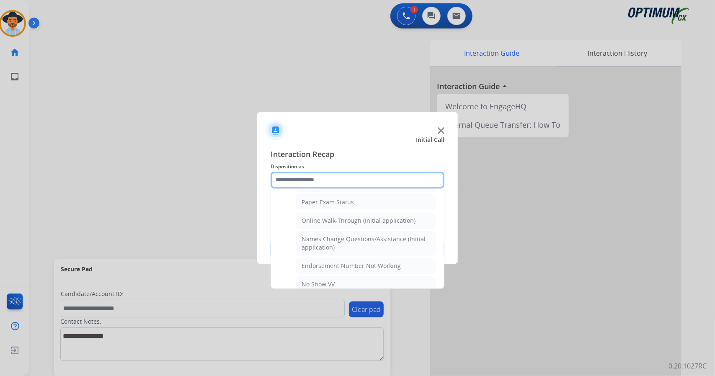
scroll to position [167, 0]
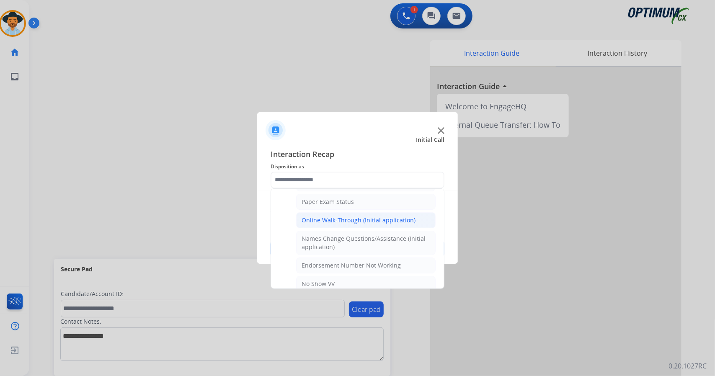
click at [335, 212] on li "Online Walk-Through (Initial application)" at bounding box center [365, 220] width 139 height 16
type input "**********"
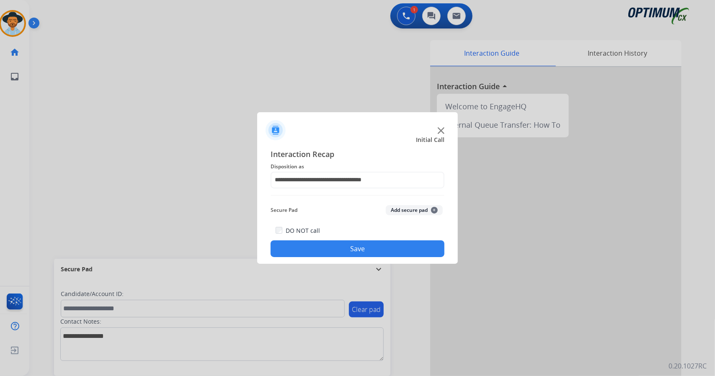
click at [342, 252] on button "Save" at bounding box center [358, 248] width 174 height 17
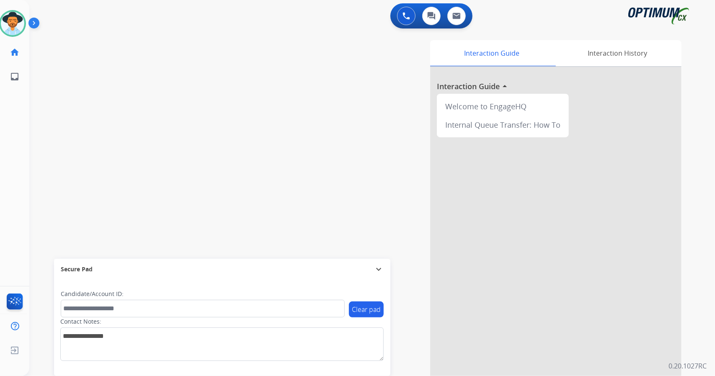
click at [414, 356] on div "Interaction Guide Interaction History Interaction Guide arrow_drop_up Welcome t…" at bounding box center [474, 209] width 415 height 339
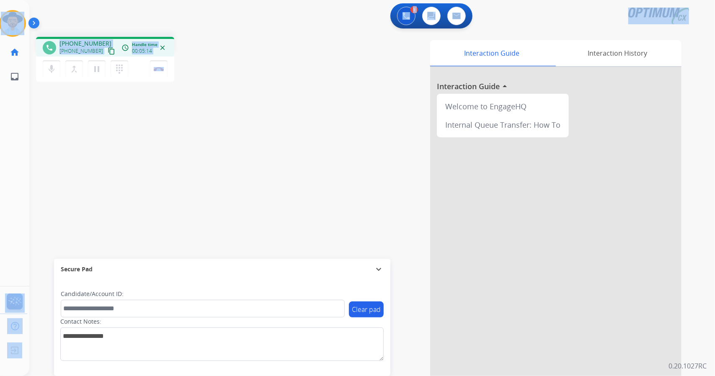
drag, startPoint x: 183, startPoint y: 71, endPoint x: 0, endPoint y: -28, distance: 208.2
click at [0, 0] on html "Outbound call Quit Outbound call Quit Schedule interaction + Add to my list Cus…" at bounding box center [357, 188] width 715 height 376
click at [75, 21] on div "1 Voice Interactions 0 Chat Interactions 0 Email Interactions" at bounding box center [366, 16] width 655 height 27
drag, startPoint x: 4, startPoint y: 3, endPoint x: 191, endPoint y: 130, distance: 226.4
click at [191, 130] on div "Outbound call Quit Outbound call Quit Schedule interaction + Add to my list Cus…" at bounding box center [357, 188] width 715 height 376
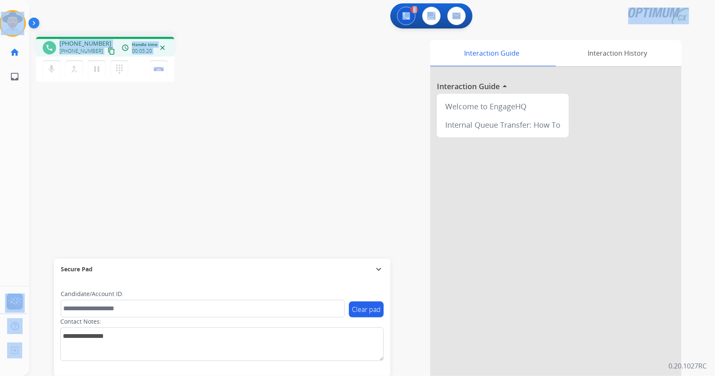
click at [224, 45] on div "phone [PHONE_NUMBER] [PHONE_NUMBER] content_copy access_time Call metrics Queue…" at bounding box center [149, 60] width 227 height 47
drag, startPoint x: 191, startPoint y: 68, endPoint x: 0, endPoint y: 9, distance: 199.9
click at [0, 9] on div "Outbound call Quit Outbound call Quit Schedule interaction + Add to my list Cus…" at bounding box center [357, 188] width 715 height 376
click at [57, 14] on div "1 Voice Interactions 0 Chat Interactions 0 Email Interactions" at bounding box center [366, 16] width 655 height 27
drag, startPoint x: 2, startPoint y: 2, endPoint x: 250, endPoint y: 98, distance: 266.1
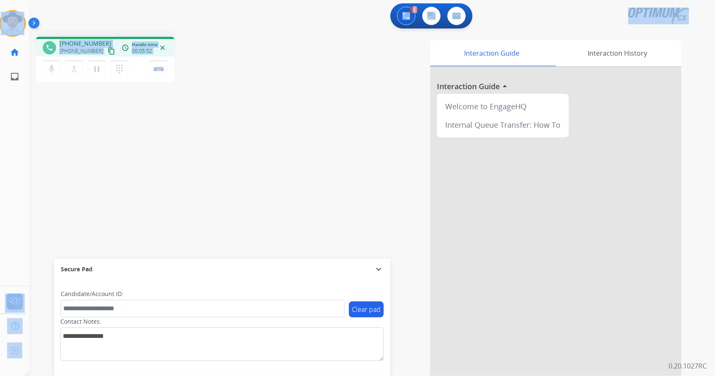
click at [250, 98] on div "Outbound call Quit Outbound call Quit Schedule interaction + Add to my list Cus…" at bounding box center [357, 188] width 715 height 376
click at [196, 75] on div "phone [PHONE_NUMBER] [PHONE_NUMBER] content_copy access_time Call metrics Queue…" at bounding box center [149, 60] width 227 height 47
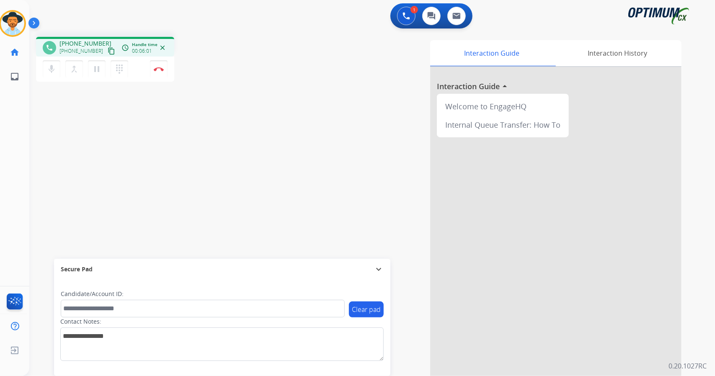
click at [345, 139] on div "Interaction Guide Interaction History Interaction Guide arrow_drop_up Welcome t…" at bounding box center [474, 209] width 415 height 339
click at [4, 4] on div "[PERSON_NAME] Edit Avatar Agent: [PERSON_NAME] Profile: OCX Training home Home …" at bounding box center [12, 44] width 29 height 89
click at [132, 23] on div "1 Voice Interactions 0 Chat Interactions 0 Email Interactions" at bounding box center [366, 16] width 655 height 27
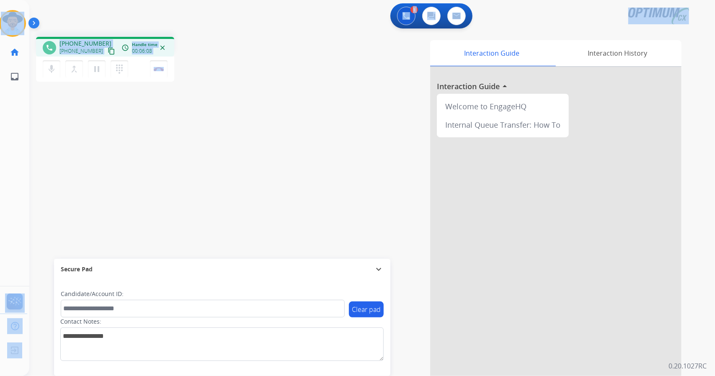
drag, startPoint x: 4, startPoint y: 2, endPoint x: 178, endPoint y: 127, distance: 214.3
click at [178, 127] on div "Outbound call Quit Outbound call Quit Schedule interaction + Add to my list Cus…" at bounding box center [357, 188] width 715 height 376
click at [178, 127] on div "phone [PHONE_NUMBER] [PHONE_NUMBER] content_copy access_time Call metrics Queue…" at bounding box center [362, 204] width 666 height 349
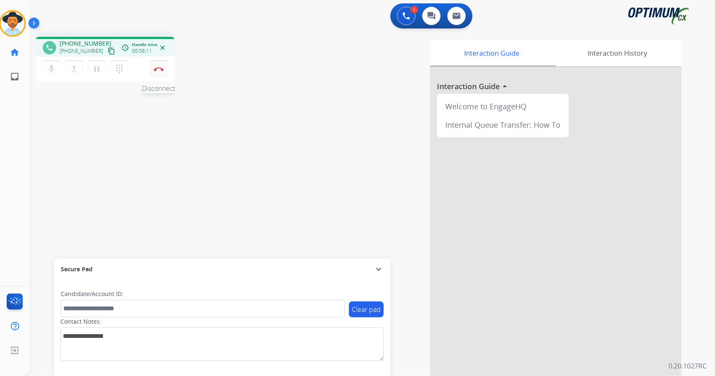
click at [163, 71] on button "Disconnect" at bounding box center [159, 69] width 18 height 18
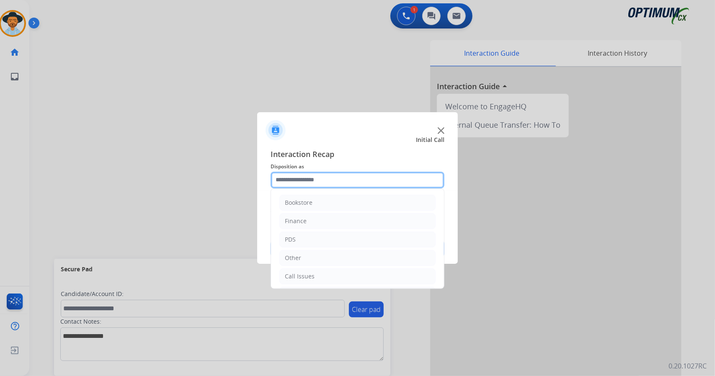
click at [313, 174] on input "text" at bounding box center [358, 180] width 174 height 17
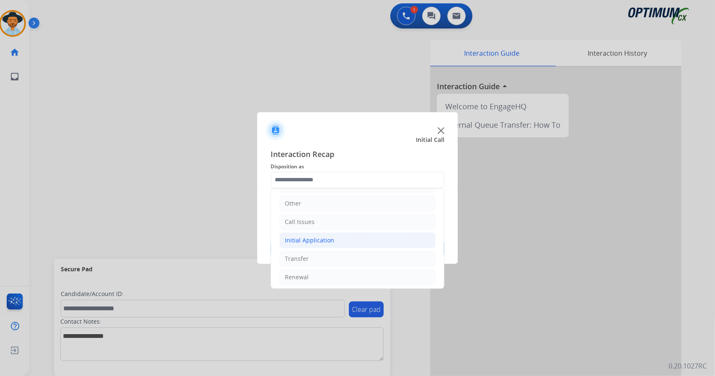
click at [337, 235] on li "Initial Application" at bounding box center [357, 240] width 156 height 16
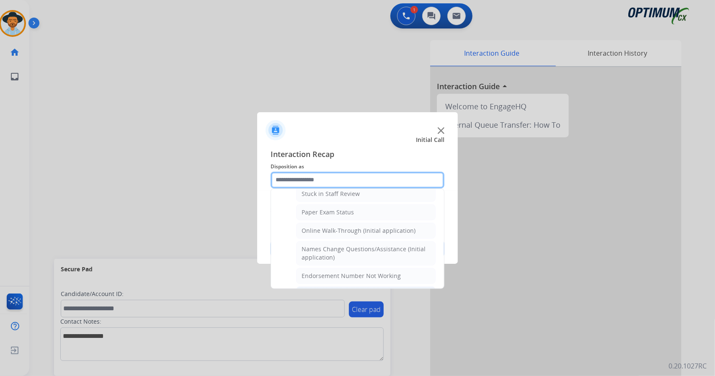
scroll to position [154, 0]
click at [342, 232] on div "Online Walk-Through (Initial application)" at bounding box center [359, 233] width 114 height 8
type input "**********"
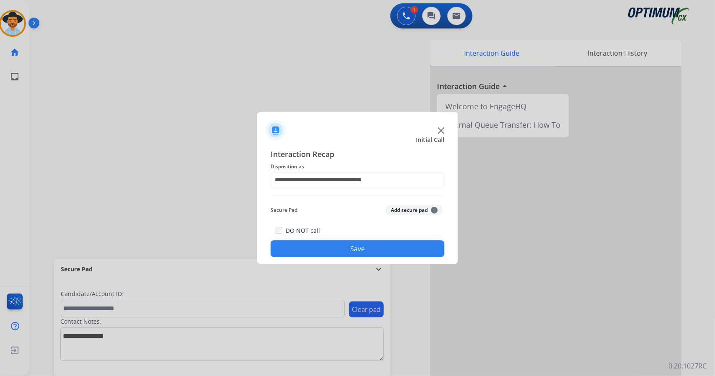
click at [337, 243] on button "Save" at bounding box center [358, 248] width 174 height 17
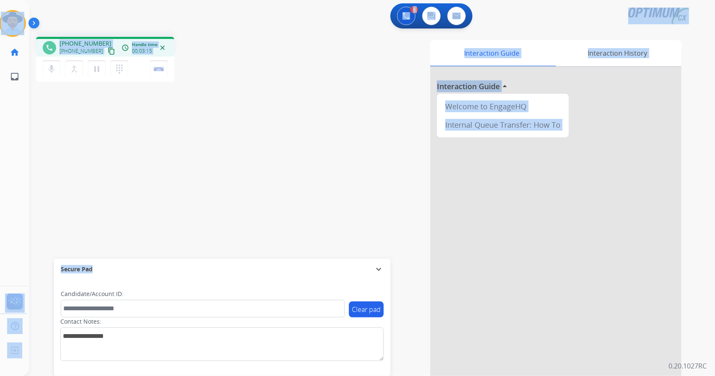
drag, startPoint x: 1, startPoint y: 2, endPoint x: 310, endPoint y: 277, distance: 413.6
click at [310, 277] on div "Outbound call Quit Outbound call Quit Schedule interaction + Add to my list Cus…" at bounding box center [357, 188] width 715 height 376
click at [261, 168] on div "phone [PHONE_NUMBER] [PHONE_NUMBER] content_copy access_time Call metrics Queue…" at bounding box center [362, 204] width 666 height 349
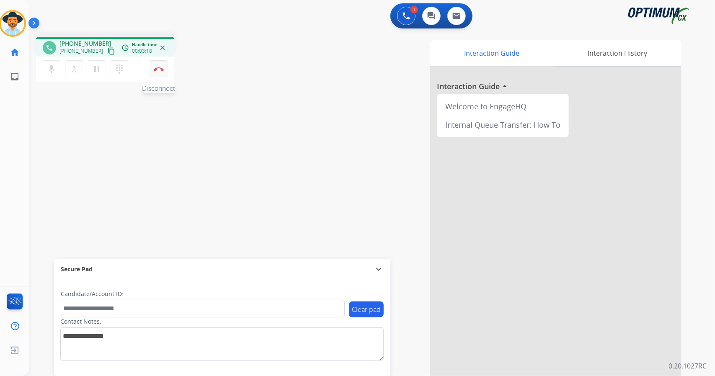
click at [161, 70] on img at bounding box center [159, 69] width 10 height 4
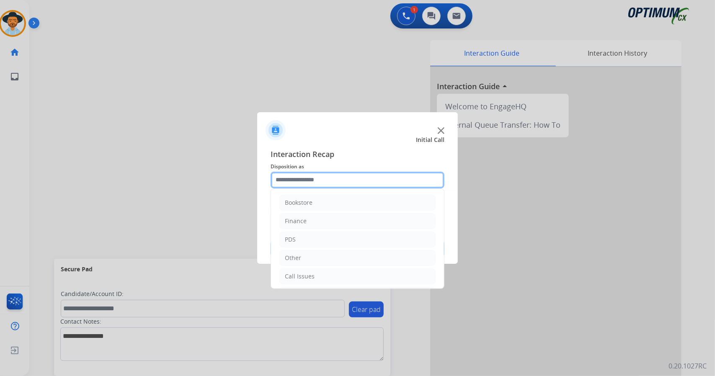
click at [302, 185] on input "text" at bounding box center [358, 180] width 174 height 17
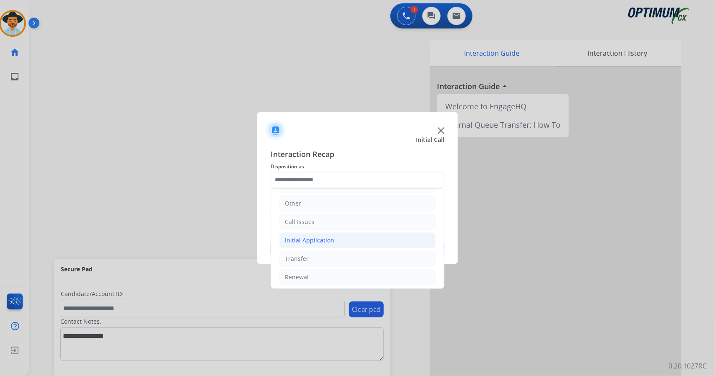
click at [335, 241] on li "Initial Application" at bounding box center [357, 240] width 156 height 16
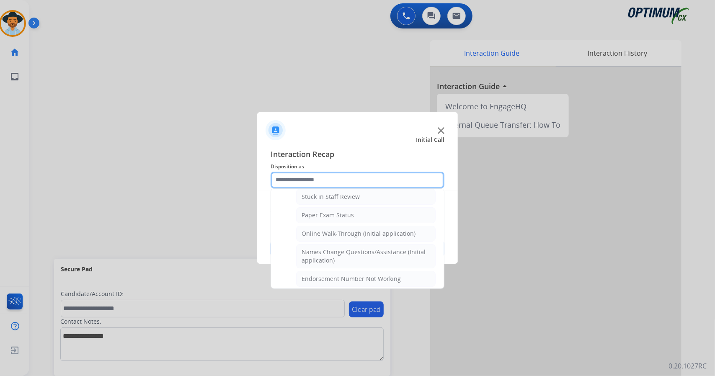
scroll to position [152, 0]
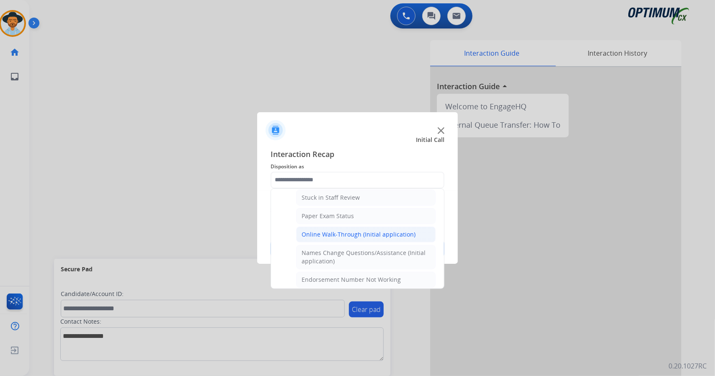
click at [333, 233] on div "Online Walk-Through (Initial application)" at bounding box center [359, 234] width 114 height 8
type input "**********"
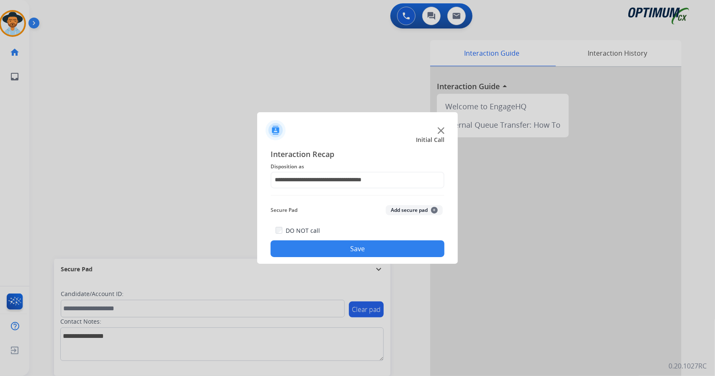
click at [339, 249] on button "Save" at bounding box center [358, 248] width 174 height 17
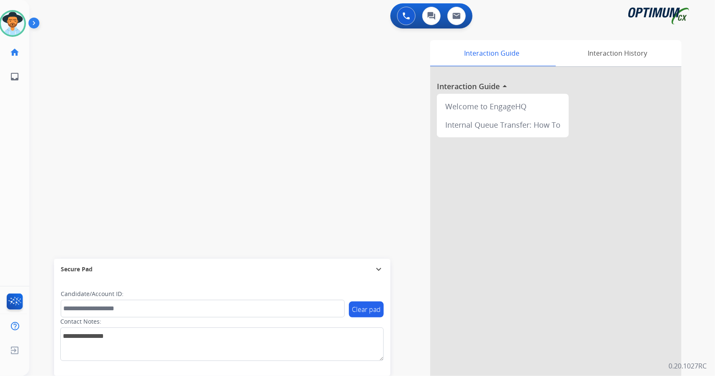
click at [339, 249] on div "Interaction Guide Interaction History Interaction Guide arrow_drop_up Welcome t…" at bounding box center [474, 209] width 415 height 339
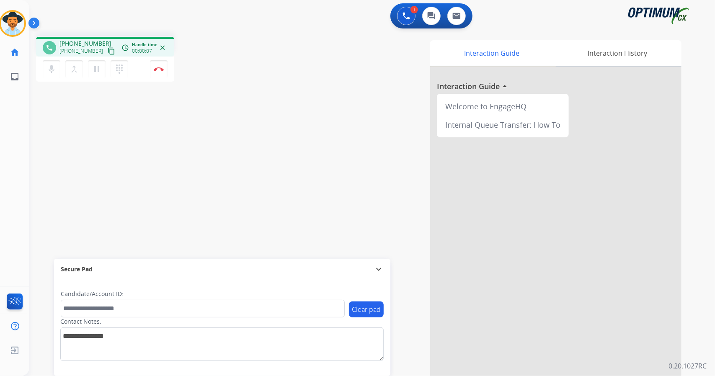
click at [84, 10] on div "1 Voice Interactions 0 Chat Interactions 0 Email Interactions" at bounding box center [366, 16] width 655 height 27
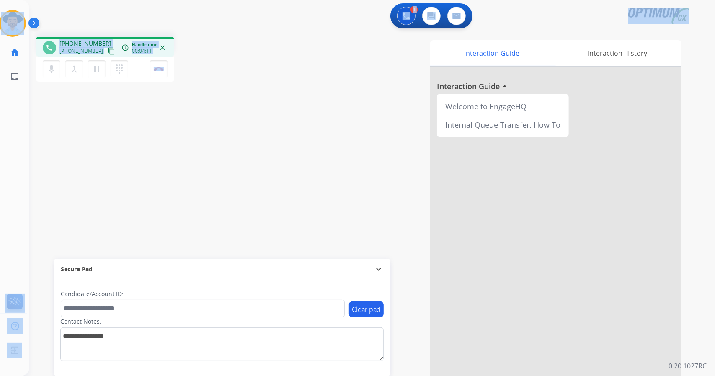
drag, startPoint x: 192, startPoint y: 74, endPoint x: 0, endPoint y: -36, distance: 221.4
click at [0, 0] on html "Outbound call Quit Outbound call Quit Schedule interaction + Add to my list Cus…" at bounding box center [357, 188] width 715 height 376
click at [80, 15] on div "1 Voice Interactions 0 Chat Interactions 0 Email Interactions" at bounding box center [366, 16] width 655 height 27
drag, startPoint x: 3, startPoint y: 2, endPoint x: 322, endPoint y: 115, distance: 338.7
click at [322, 115] on div "Outbound call Quit Outbound call Quit Schedule interaction + Add to my list Cus…" at bounding box center [357, 188] width 715 height 376
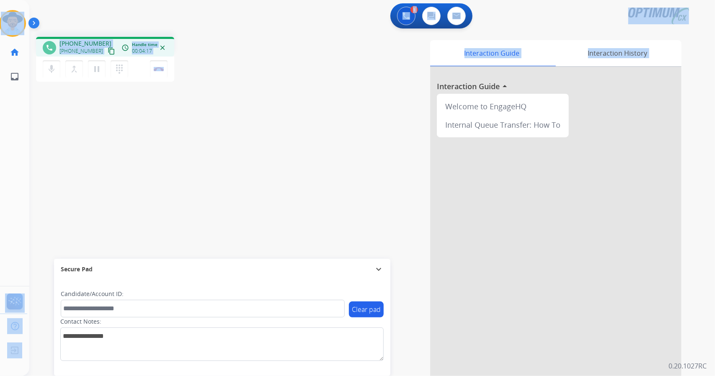
click at [322, 115] on div "Interaction Guide Interaction History Interaction Guide arrow_drop_up Welcome t…" at bounding box center [474, 209] width 415 height 339
drag, startPoint x: 4, startPoint y: 4, endPoint x: 188, endPoint y: 99, distance: 207.6
click at [188, 99] on div "Outbound call Quit Outbound call Quit Schedule interaction + Add to my list Cus…" at bounding box center [357, 188] width 715 height 376
click at [220, 62] on div "phone [PHONE_NUMBER] [PHONE_NUMBER] content_copy access_time Call metrics Queue…" at bounding box center [149, 60] width 227 height 47
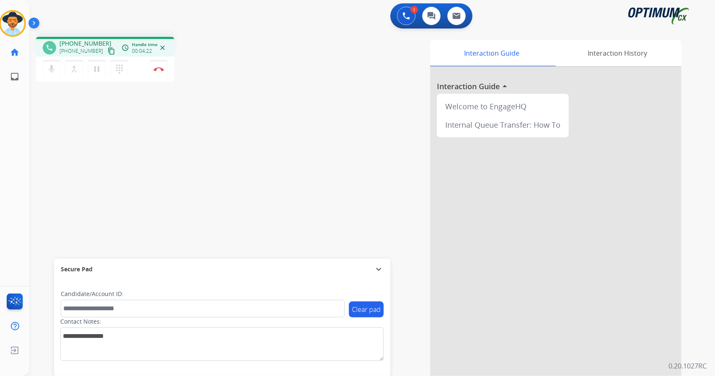
click at [2, 3] on div "[PERSON_NAME] Edit Avatar Agent: [PERSON_NAME] Profile: OCX Training home Home …" at bounding box center [12, 44] width 29 height 89
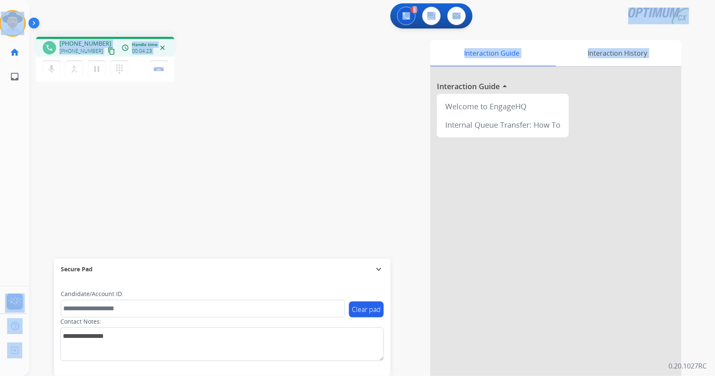
drag, startPoint x: 2, startPoint y: 3, endPoint x: 256, endPoint y: 98, distance: 272.0
click at [256, 98] on div "Outbound call Quit Outbound call Quit Schedule interaction + Add to my list Cus…" at bounding box center [357, 188] width 715 height 376
click at [256, 98] on div "phone [PHONE_NUMBER] [PHONE_NUMBER] content_copy access_time Call metrics Queue…" at bounding box center [362, 204] width 666 height 349
drag, startPoint x: 201, startPoint y: 77, endPoint x: 0, endPoint y: -21, distance: 224.0
click at [0, 0] on html "Outbound call Quit Outbound call Quit Schedule interaction + Add to my list Cus…" at bounding box center [357, 188] width 715 height 376
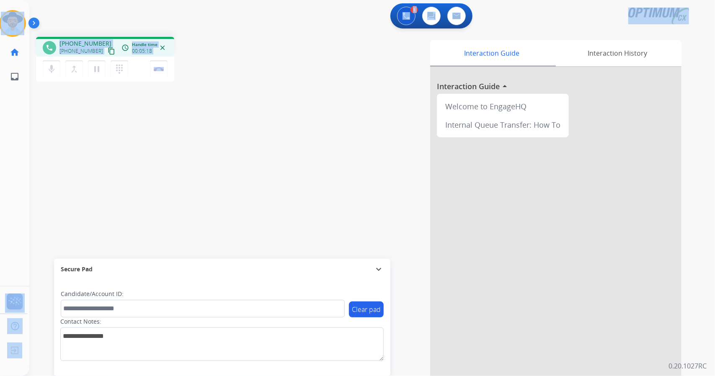
click at [86, 20] on div "1 Voice Interactions 0 Chat Interactions 0 Email Interactions" at bounding box center [366, 16] width 655 height 27
drag, startPoint x: 3, startPoint y: 4, endPoint x: 253, endPoint y: 105, distance: 269.4
click at [253, 105] on div "Outbound call Quit Outbound call Quit Schedule interaction + Add to my list Cus…" at bounding box center [357, 188] width 715 height 376
click at [235, 63] on div "phone [PHONE_NUMBER] [PHONE_NUMBER] content_copy access_time Call metrics Queue…" at bounding box center [149, 60] width 227 height 47
drag, startPoint x: 4, startPoint y: 4, endPoint x: 297, endPoint y: 72, distance: 300.7
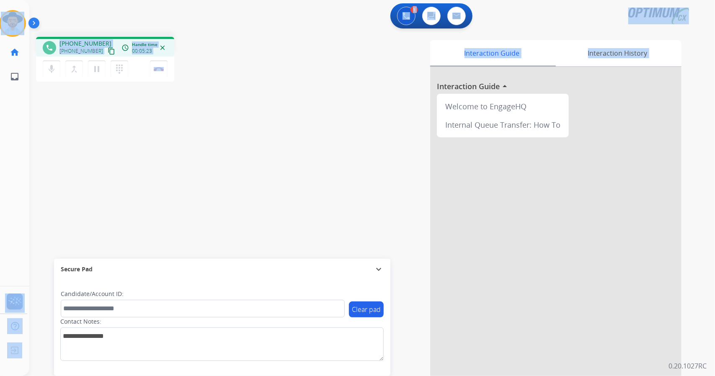
click at [297, 72] on div "Outbound call Quit Outbound call Quit Schedule interaction + Add to my list Cus…" at bounding box center [357, 188] width 715 height 376
click at [297, 72] on div "Interaction Guide Interaction History Interaction Guide arrow_drop_up Welcome t…" at bounding box center [474, 209] width 415 height 339
drag, startPoint x: 2, startPoint y: 2, endPoint x: 274, endPoint y: 132, distance: 301.1
click at [274, 132] on div "Outbound call Quit Outbound call Quit Schedule interaction + Add to my list Cus…" at bounding box center [357, 188] width 715 height 376
click at [700, 33] on div "1 Voice Interactions 0 Chat Interactions 0 Email Interactions phone [PHONE_NUMB…" at bounding box center [372, 188] width 686 height 376
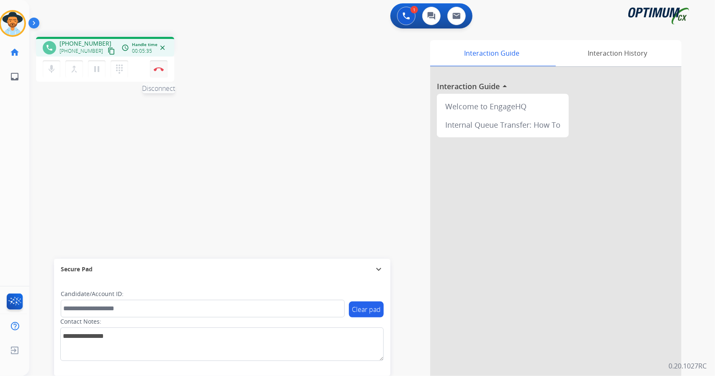
click at [155, 67] on img at bounding box center [159, 69] width 10 height 4
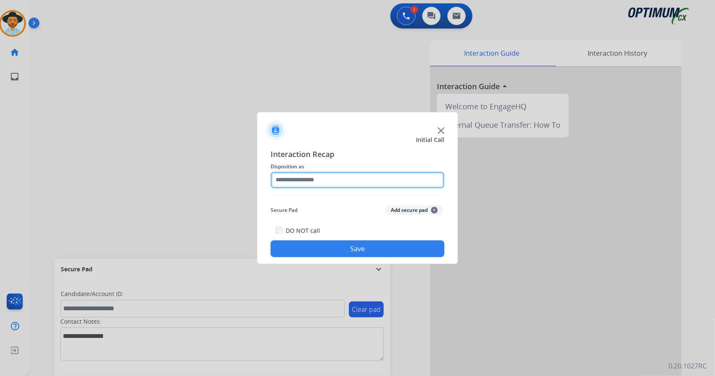
click at [346, 172] on input "text" at bounding box center [358, 180] width 174 height 17
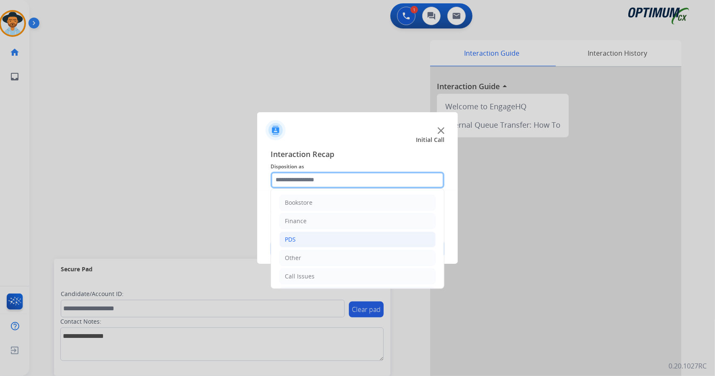
scroll to position [54, 0]
click at [350, 232] on li "Initial Application" at bounding box center [357, 240] width 156 height 16
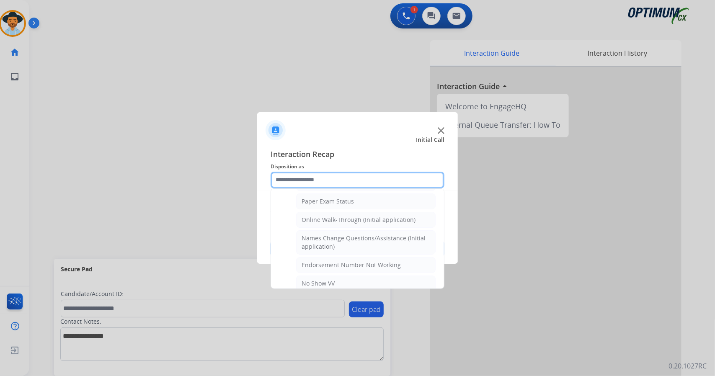
scroll to position [168, 0]
click at [340, 218] on div "Online Walk-Through (Initial application)" at bounding box center [359, 218] width 114 height 8
type input "**********"
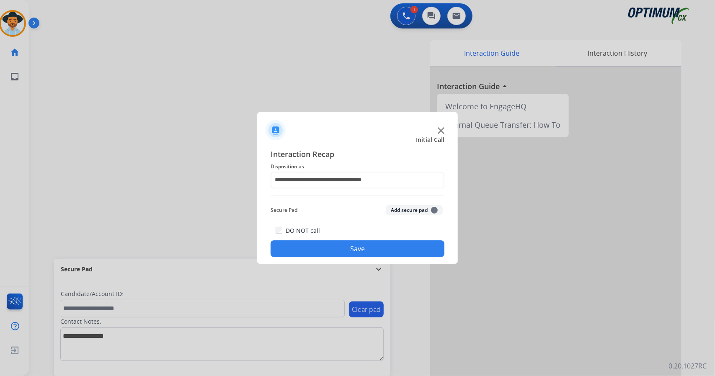
click at [355, 255] on button "Save" at bounding box center [358, 248] width 174 height 17
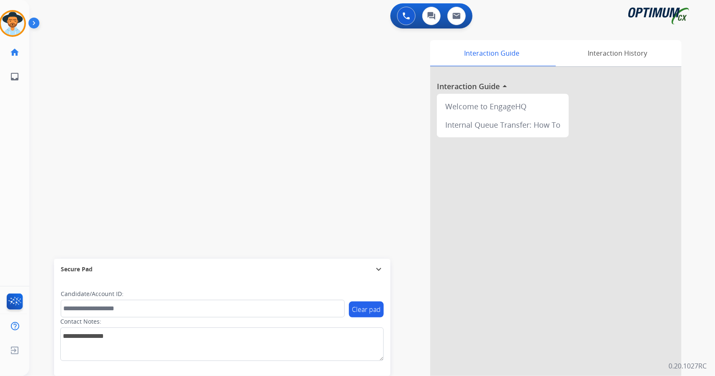
click at [143, 10] on div "0 Voice Interactions 0 Chat Interactions 0 Email Interactions" at bounding box center [366, 16] width 655 height 27
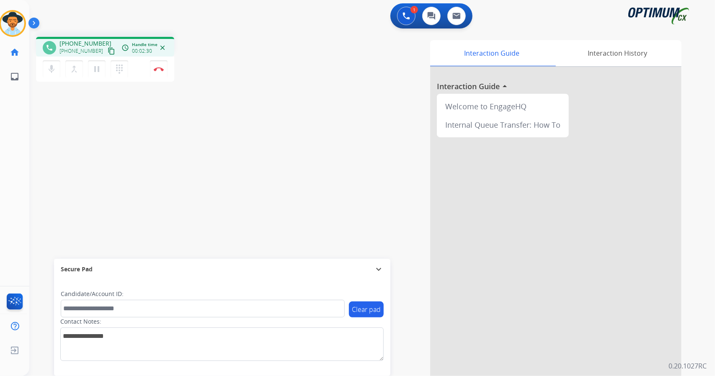
click at [217, 71] on div "phone [PHONE_NUMBER] [PHONE_NUMBER] content_copy access_time Call metrics Queue…" at bounding box center [149, 60] width 227 height 47
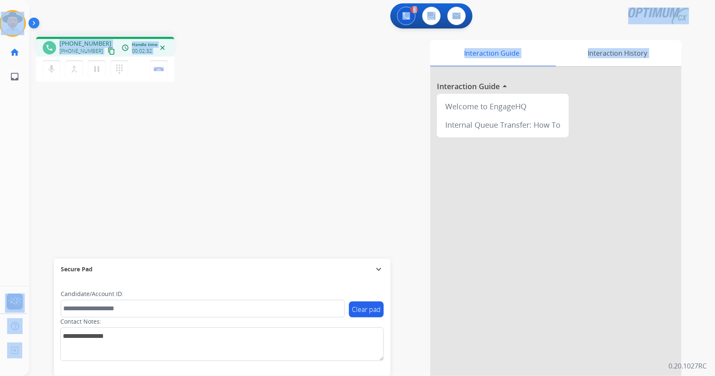
drag, startPoint x: 3, startPoint y: 3, endPoint x: 317, endPoint y: 121, distance: 335.2
click at [317, 121] on div "Outbound call Quit Outbound call Quit Schedule interaction + Add to my list Cus…" at bounding box center [357, 188] width 715 height 376
click at [317, 121] on div "Interaction Guide Interaction History Interaction Guide arrow_drop_up Welcome t…" at bounding box center [474, 209] width 415 height 339
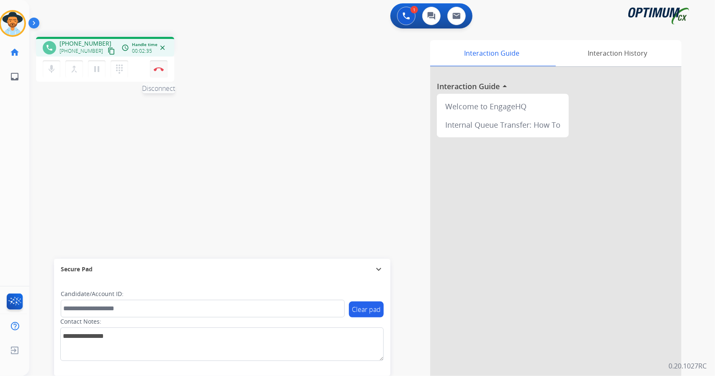
click at [154, 65] on button "Disconnect" at bounding box center [159, 69] width 18 height 18
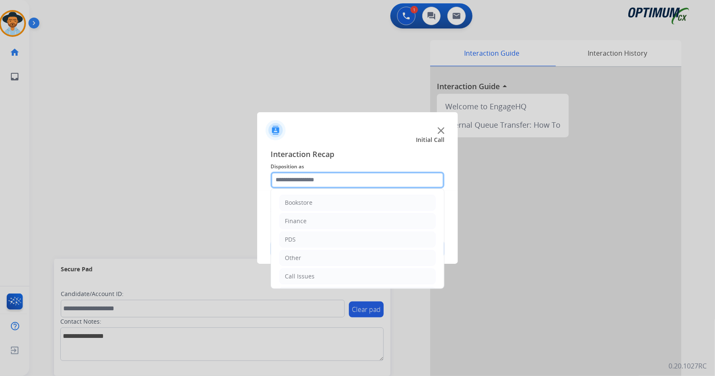
click at [314, 179] on input "text" at bounding box center [358, 180] width 174 height 17
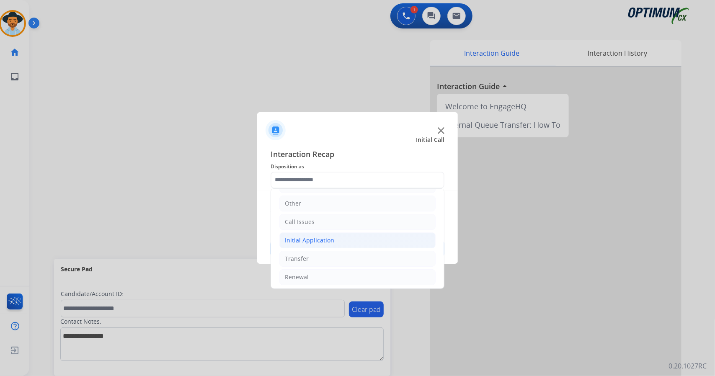
click at [338, 242] on li "Initial Application" at bounding box center [357, 240] width 156 height 16
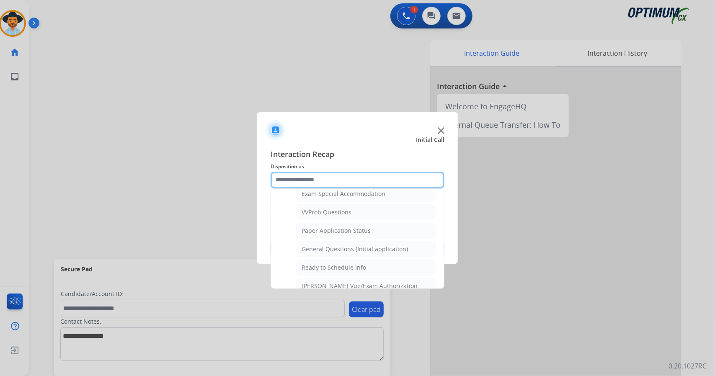
scroll to position [440, 0]
click at [338, 246] on div "General Questions (Initial application)" at bounding box center [355, 250] width 106 height 8
type input "**********"
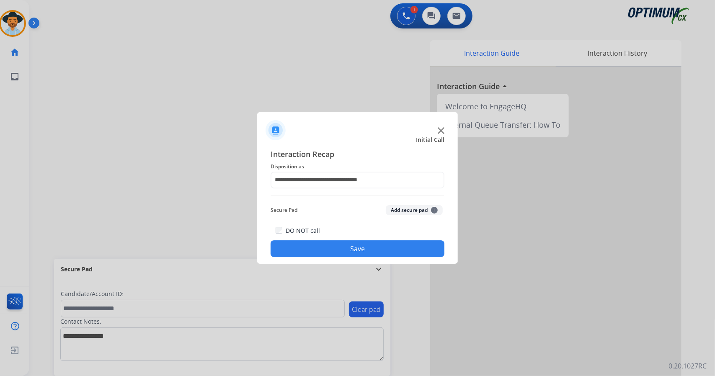
click at [339, 244] on button "Save" at bounding box center [358, 248] width 174 height 17
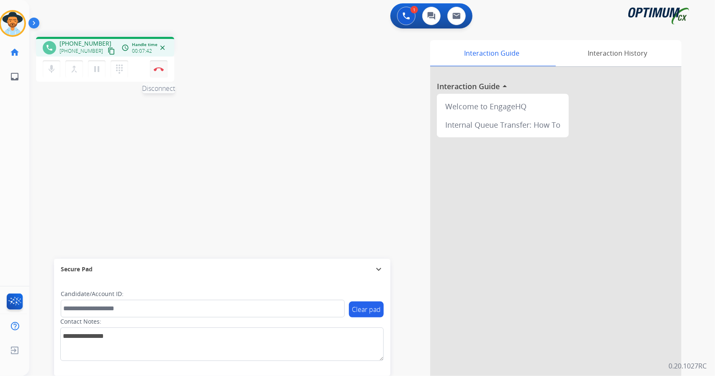
click at [162, 64] on button "Disconnect" at bounding box center [159, 69] width 18 height 18
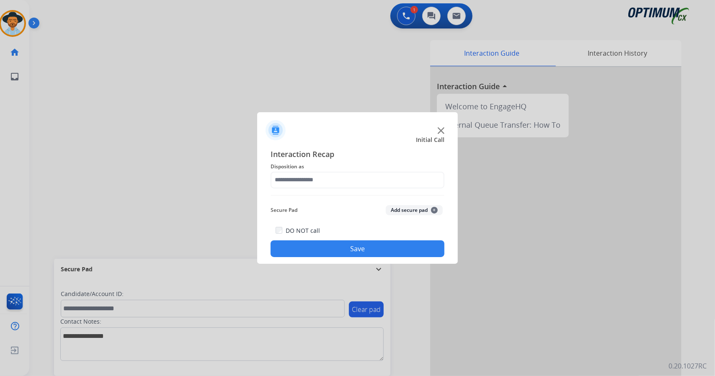
drag, startPoint x: 328, startPoint y: 169, endPoint x: 329, endPoint y: 179, distance: 9.8
click at [329, 179] on div "Interaction Recap Disposition as Secure Pad Add secure pad + DO NOT call Save" at bounding box center [358, 202] width 174 height 109
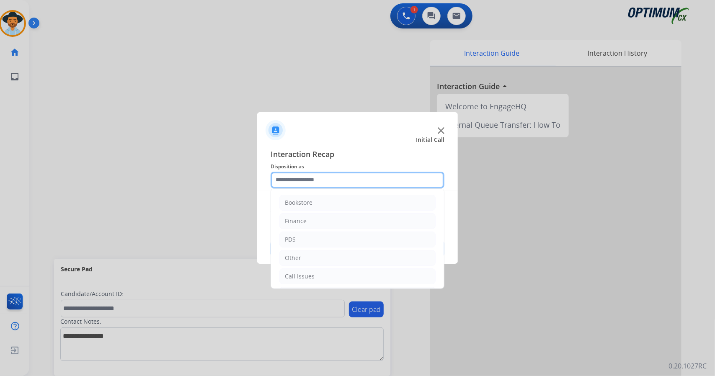
click at [329, 179] on input "text" at bounding box center [358, 180] width 174 height 17
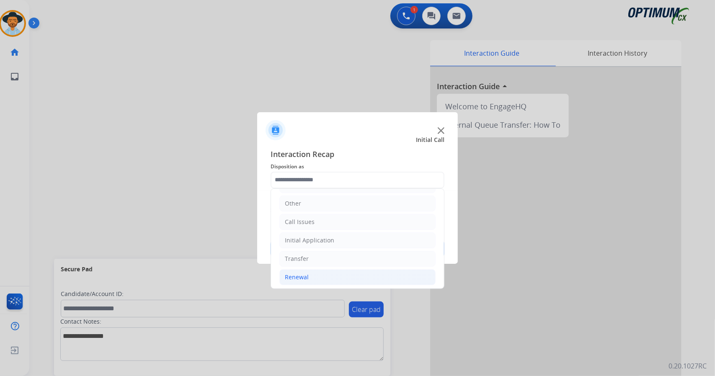
click at [319, 273] on li "Renewal" at bounding box center [357, 277] width 156 height 16
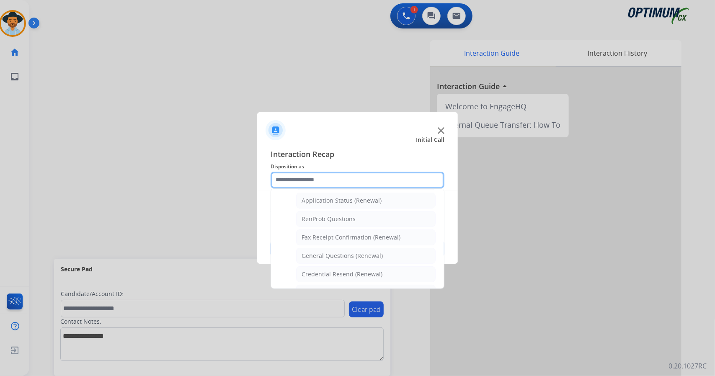
scroll to position [199, 0]
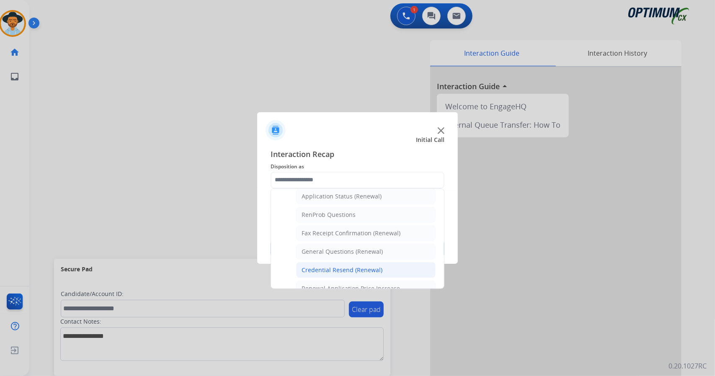
click at [331, 266] on div "Credential Resend (Renewal)" at bounding box center [342, 270] width 81 height 8
type input "**********"
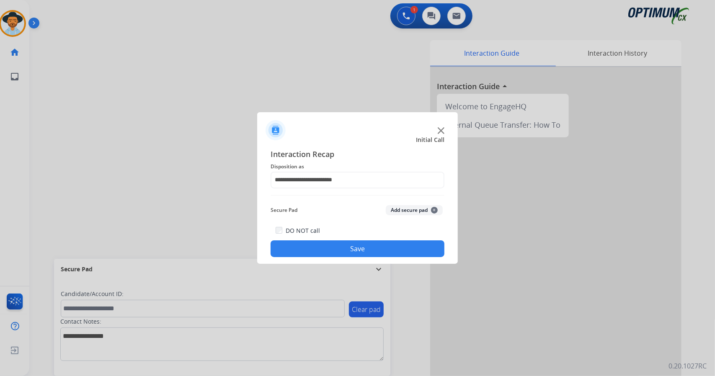
click at [333, 244] on button "Save" at bounding box center [358, 248] width 174 height 17
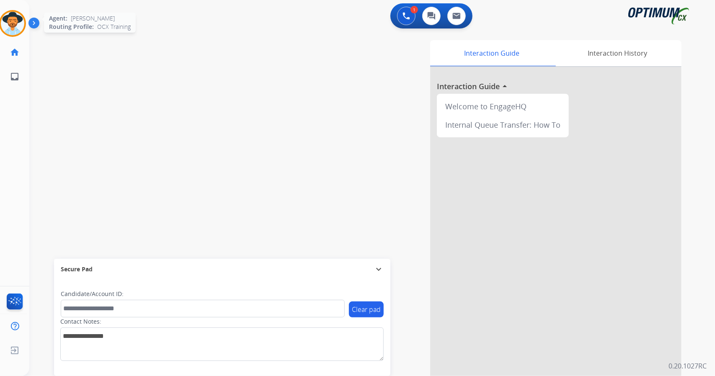
click at [14, 34] on img at bounding box center [12, 23] width 23 height 23
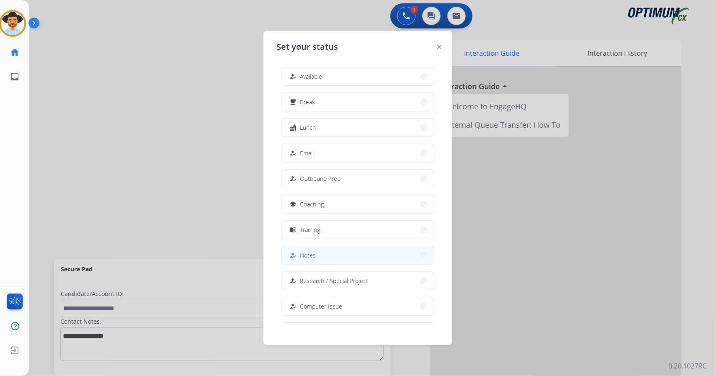
scroll to position [79, 0]
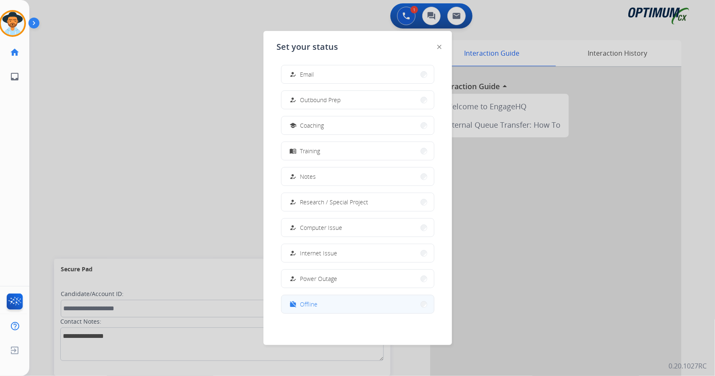
click at [324, 304] on button "work_off Offline" at bounding box center [357, 304] width 152 height 18
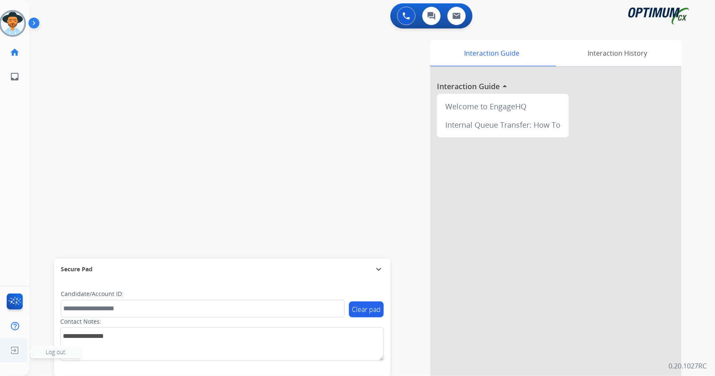
click at [13, 352] on img at bounding box center [14, 351] width 15 height 16
